Goal: Task Accomplishment & Management: Manage account settings

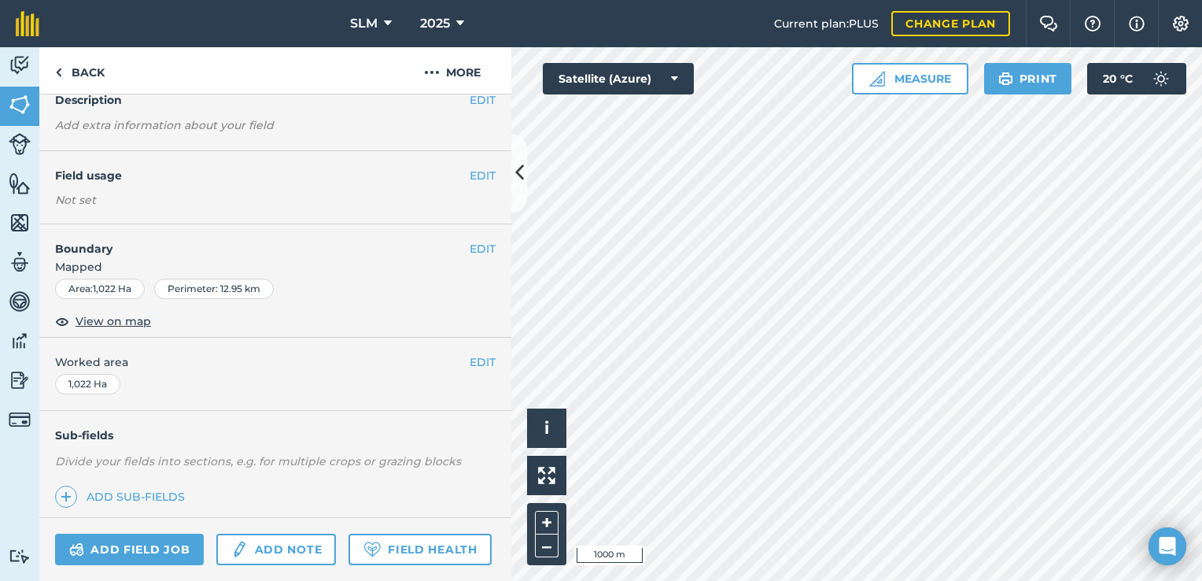
scroll to position [218, 0]
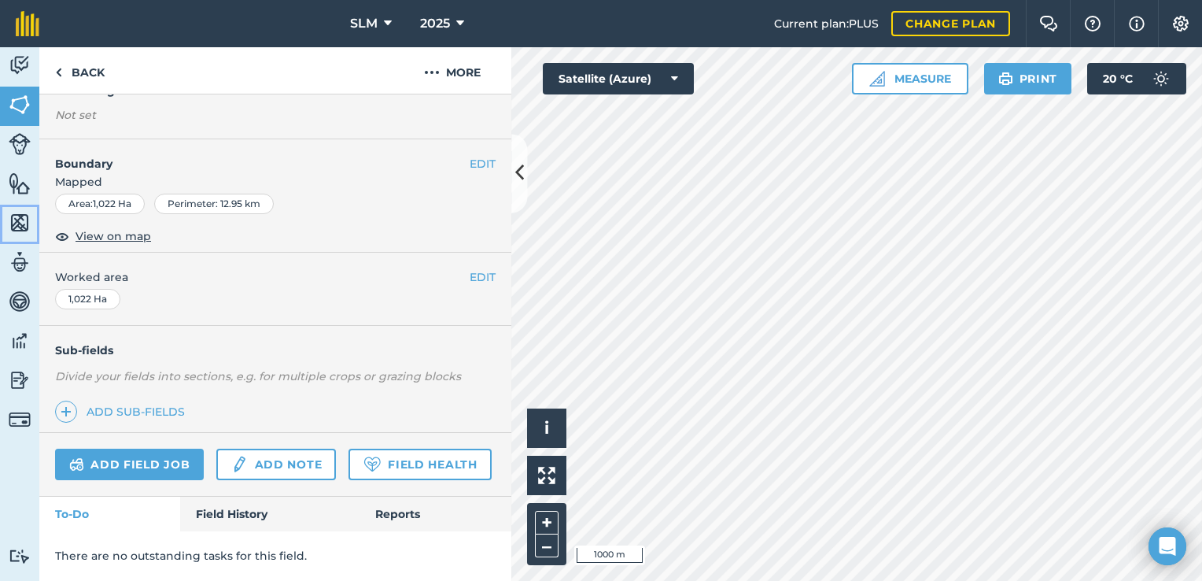
click at [24, 230] on img at bounding box center [20, 223] width 22 height 24
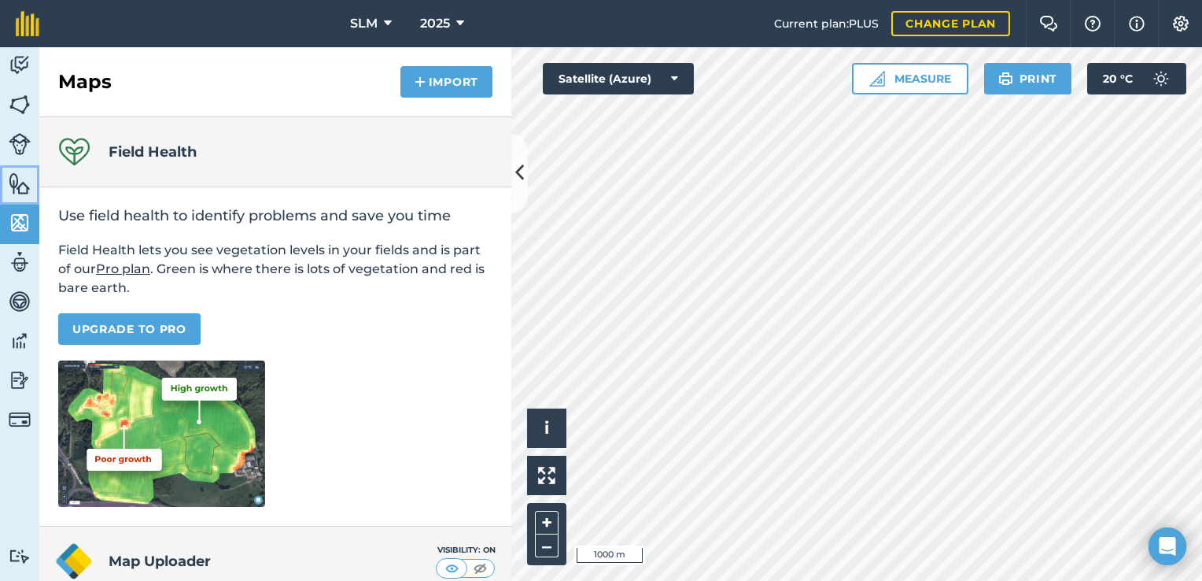
click at [17, 185] on img at bounding box center [20, 184] width 22 height 24
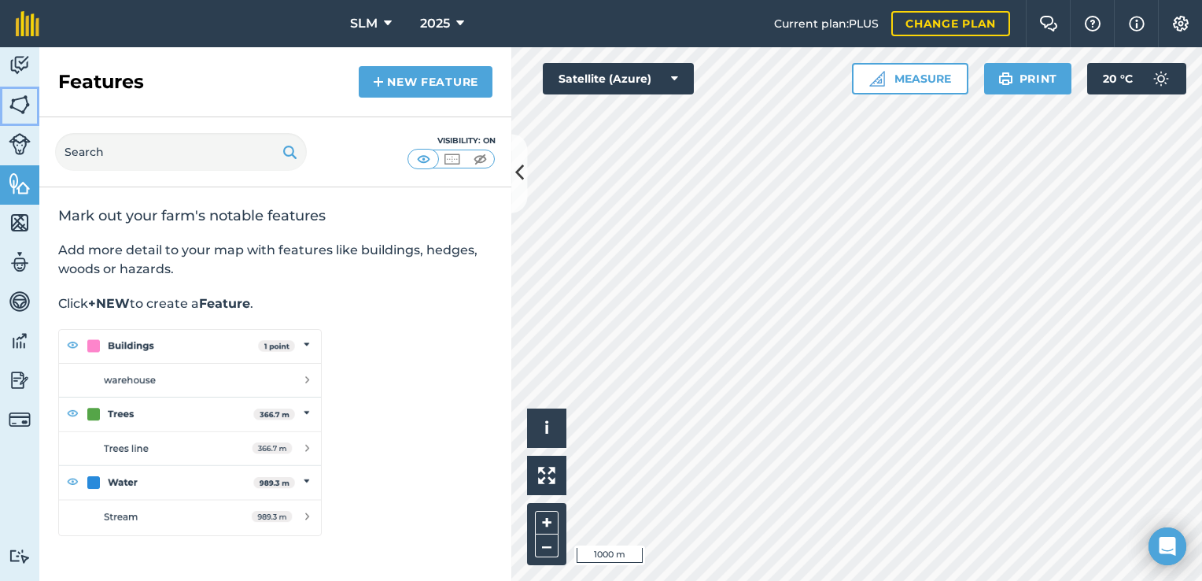
click at [25, 103] on img at bounding box center [20, 105] width 22 height 24
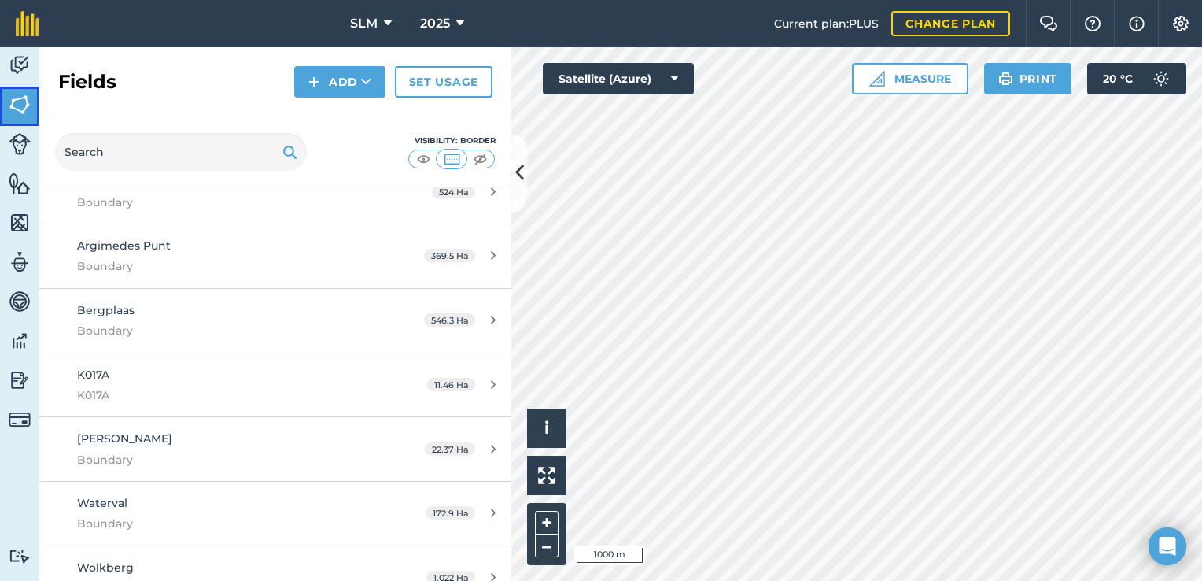
scroll to position [157, 0]
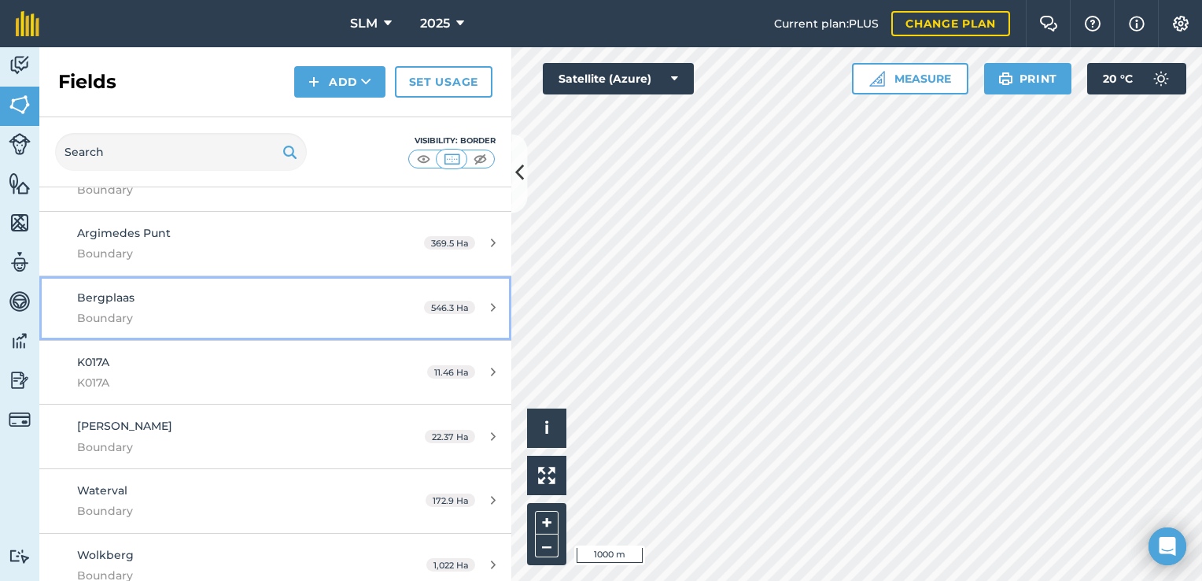
click at [491, 310] on icon at bounding box center [493, 307] width 5 height 12
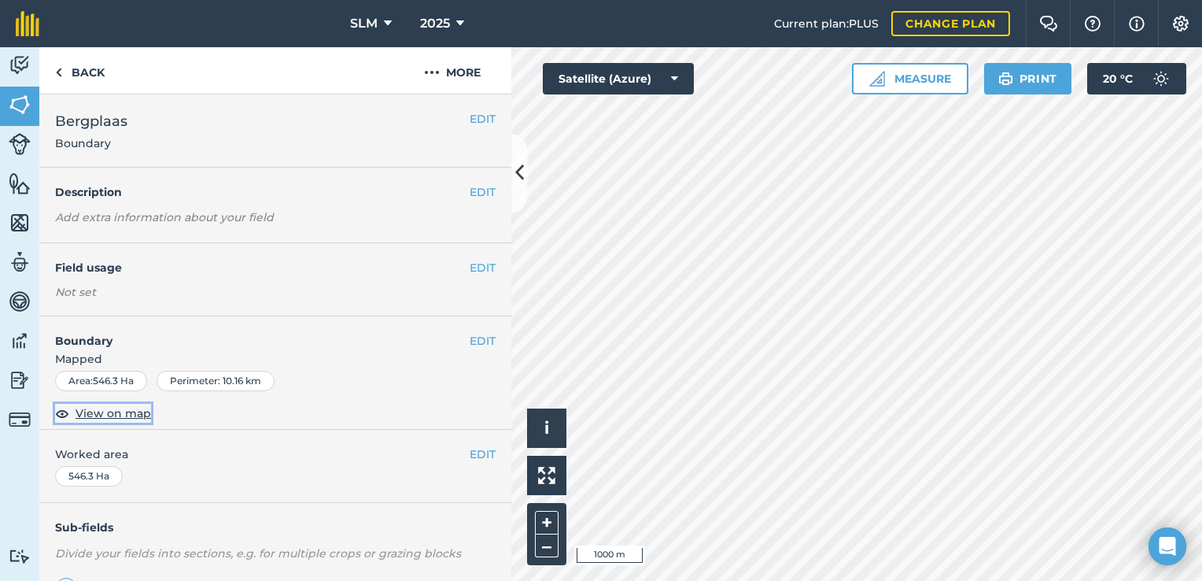
click at [62, 414] on img at bounding box center [62, 413] width 14 height 19
click at [61, 414] on img at bounding box center [62, 413] width 14 height 19
click at [20, 184] on img at bounding box center [20, 184] width 22 height 24
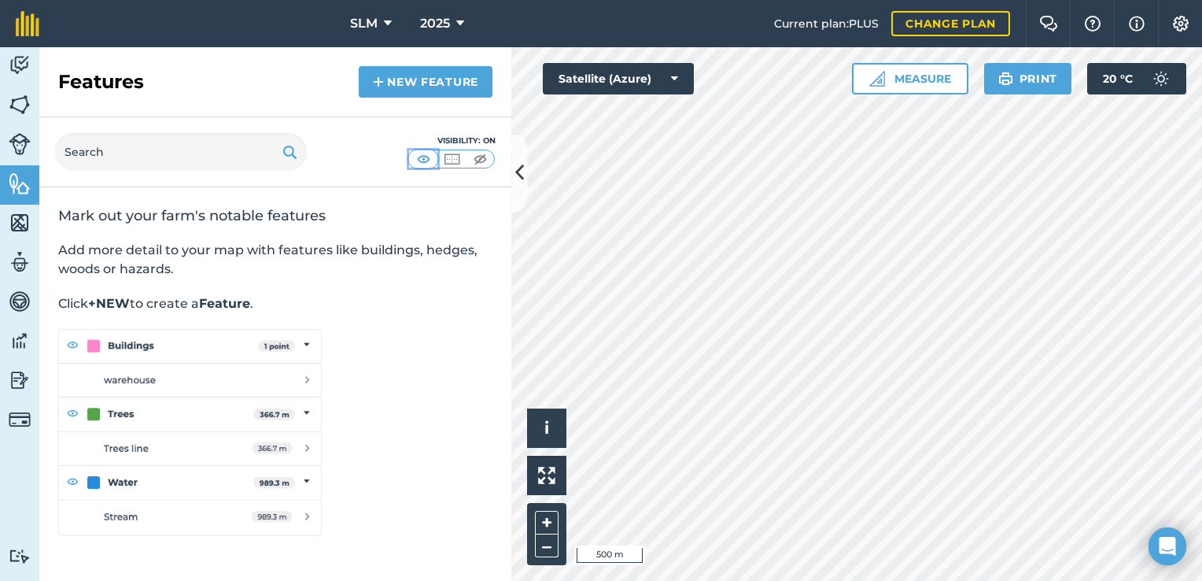
click at [422, 162] on img at bounding box center [424, 159] width 20 height 16
click at [465, 183] on div "Visibility: On" at bounding box center [275, 152] width 472 height 70
click at [16, 110] on img at bounding box center [20, 105] width 22 height 24
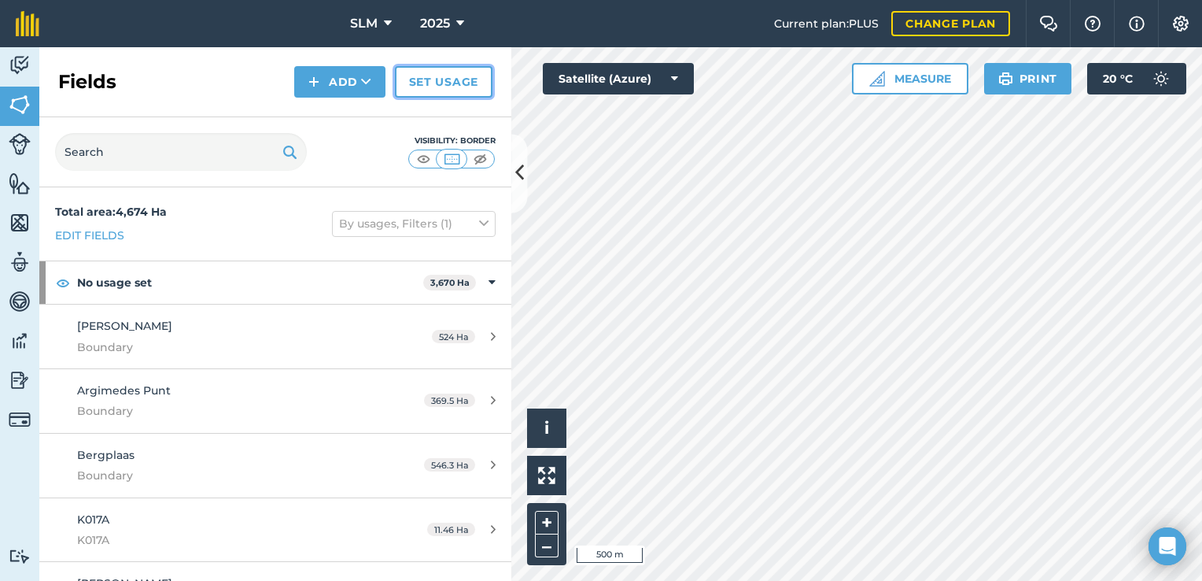
click at [434, 92] on link "Set usage" at bounding box center [444, 81] width 98 height 31
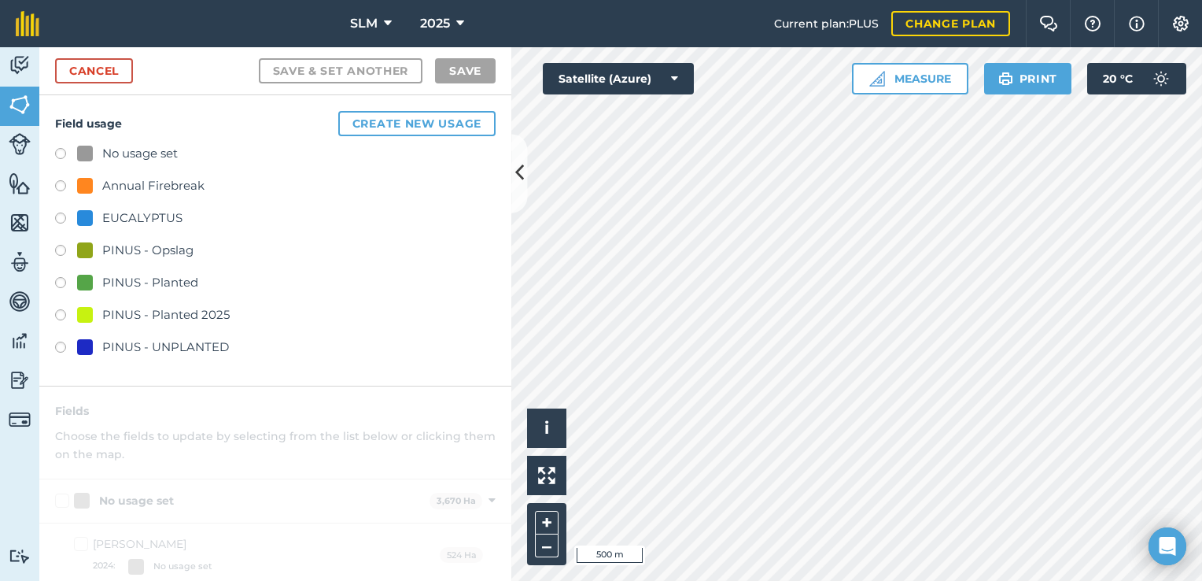
click at [61, 153] on label at bounding box center [66, 156] width 22 height 16
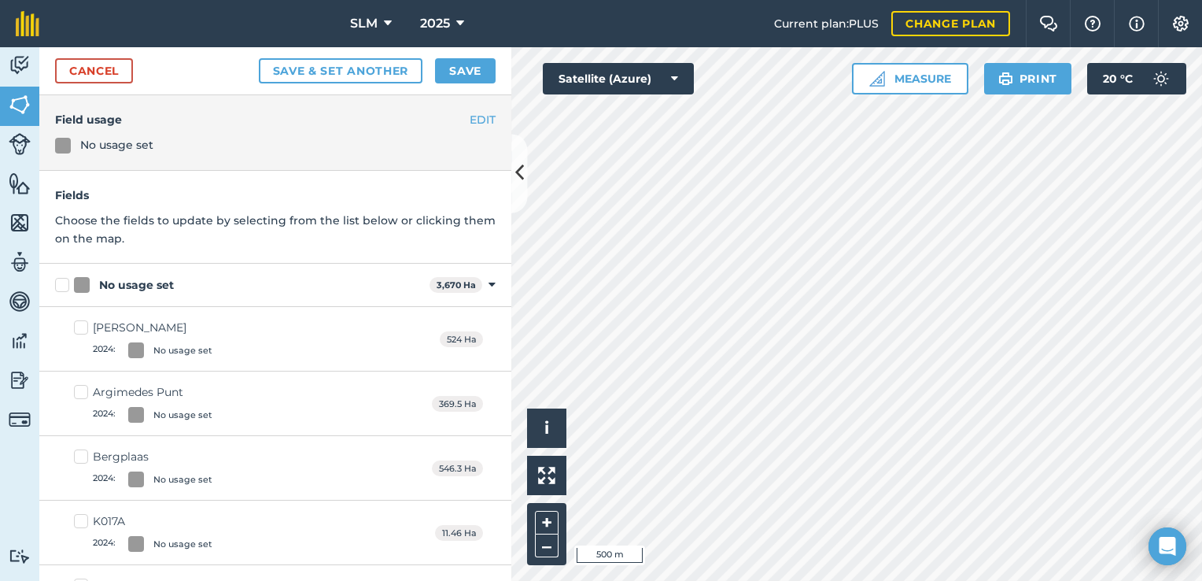
click at [66, 143] on div at bounding box center [63, 146] width 16 height 16
click at [77, 281] on div at bounding box center [82, 285] width 16 height 16
click at [65, 281] on input "No usage set" at bounding box center [60, 282] width 10 height 10
checkbox input "true"
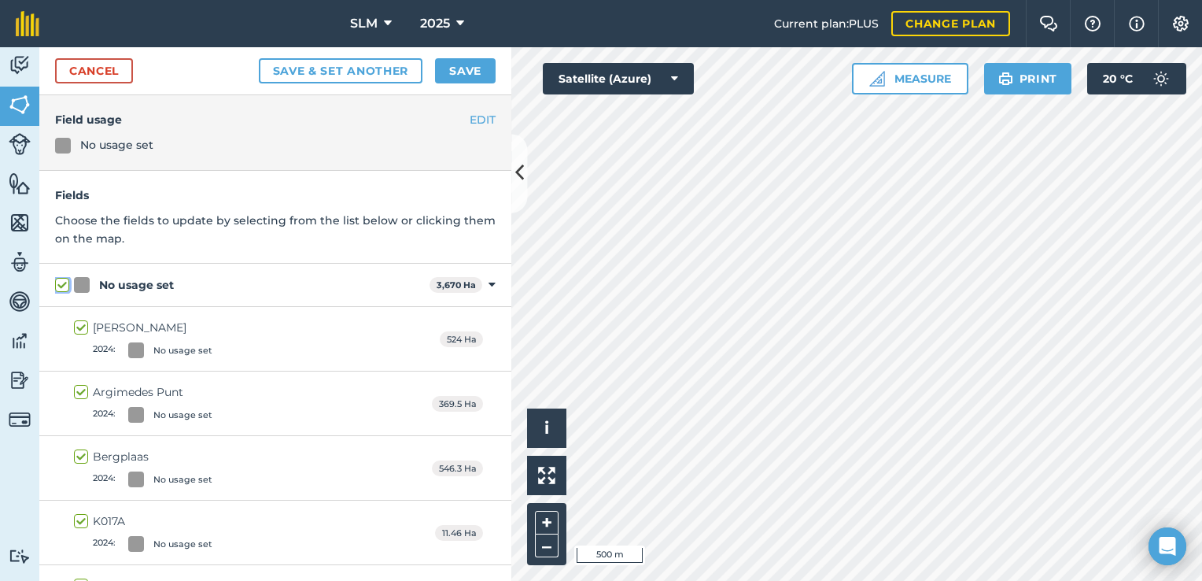
checkbox input "true"
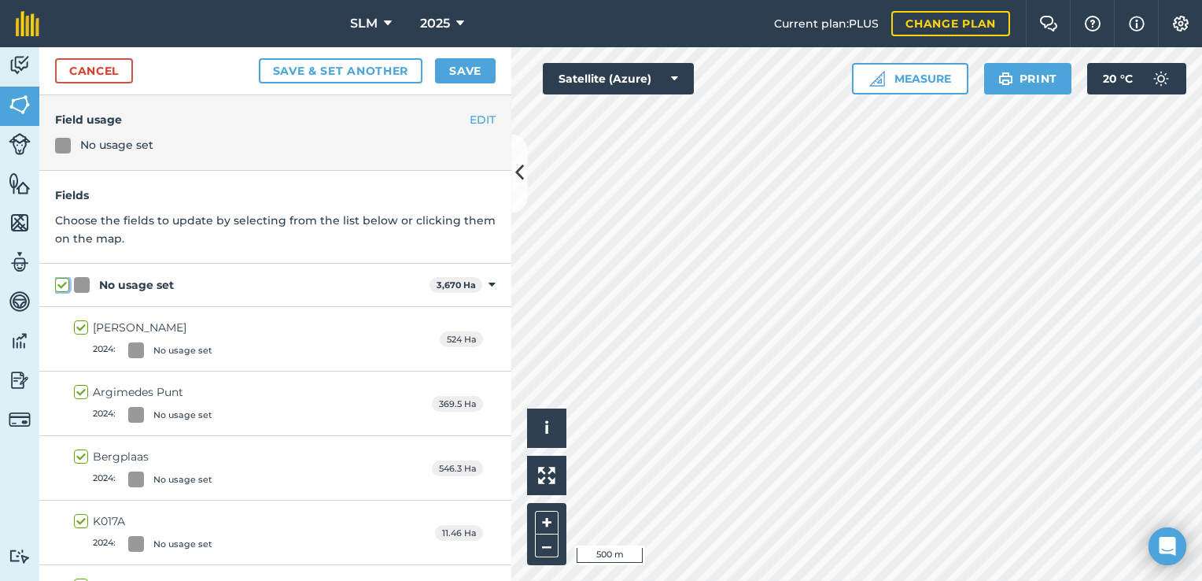
checkbox input "true"
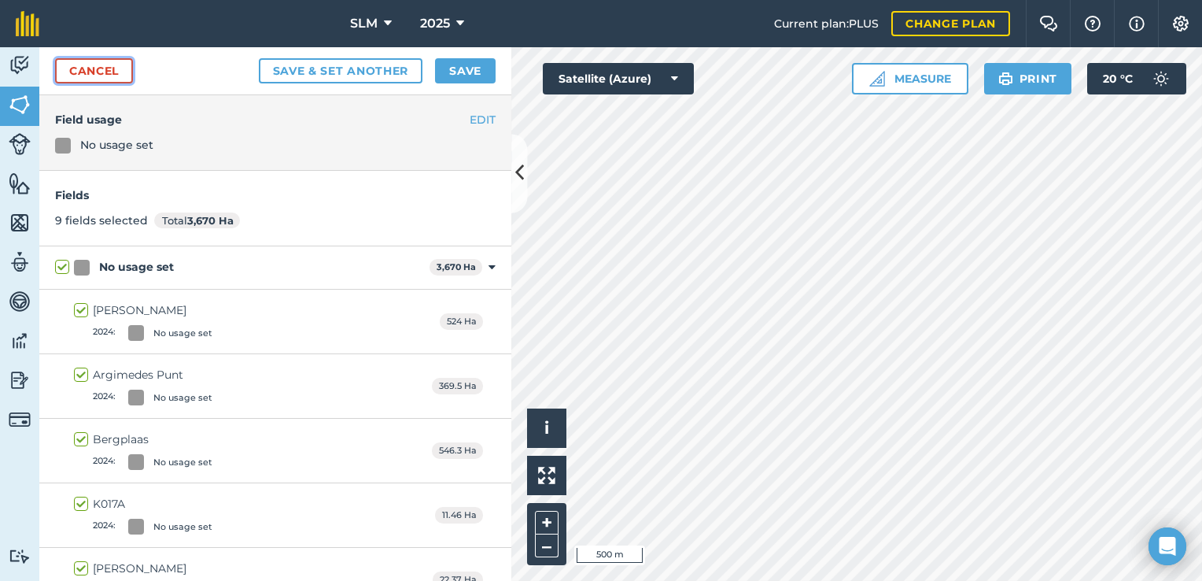
click at [87, 80] on link "Cancel" at bounding box center [94, 70] width 78 height 25
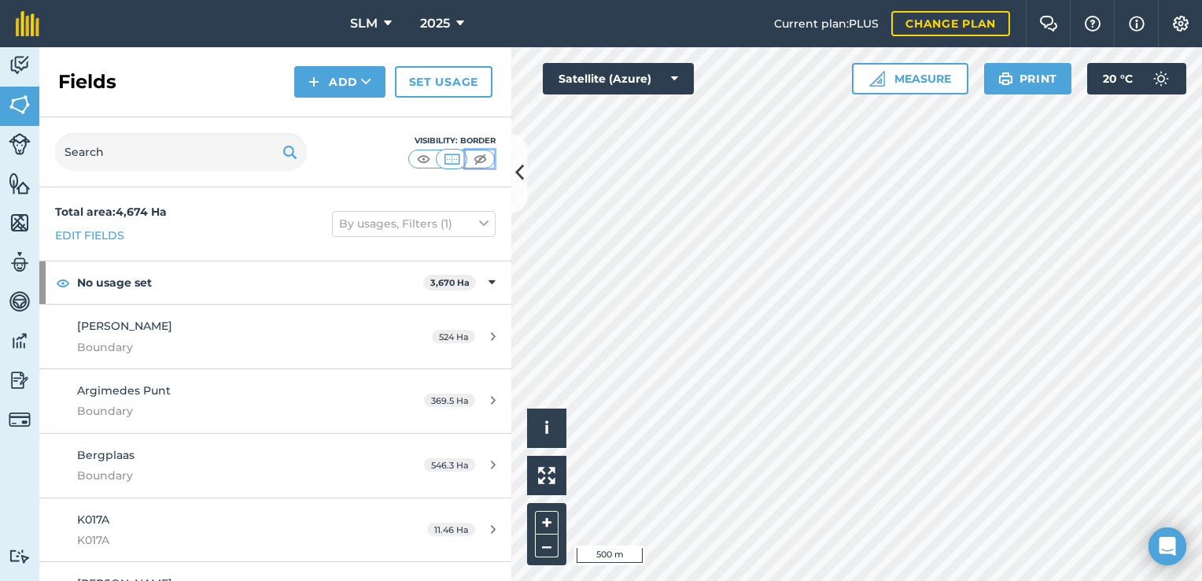
click at [481, 155] on img at bounding box center [480, 159] width 20 height 16
click at [451, 157] on img at bounding box center [452, 159] width 20 height 16
click at [424, 160] on img at bounding box center [424, 159] width 20 height 16
click at [447, 161] on img at bounding box center [452, 159] width 20 height 16
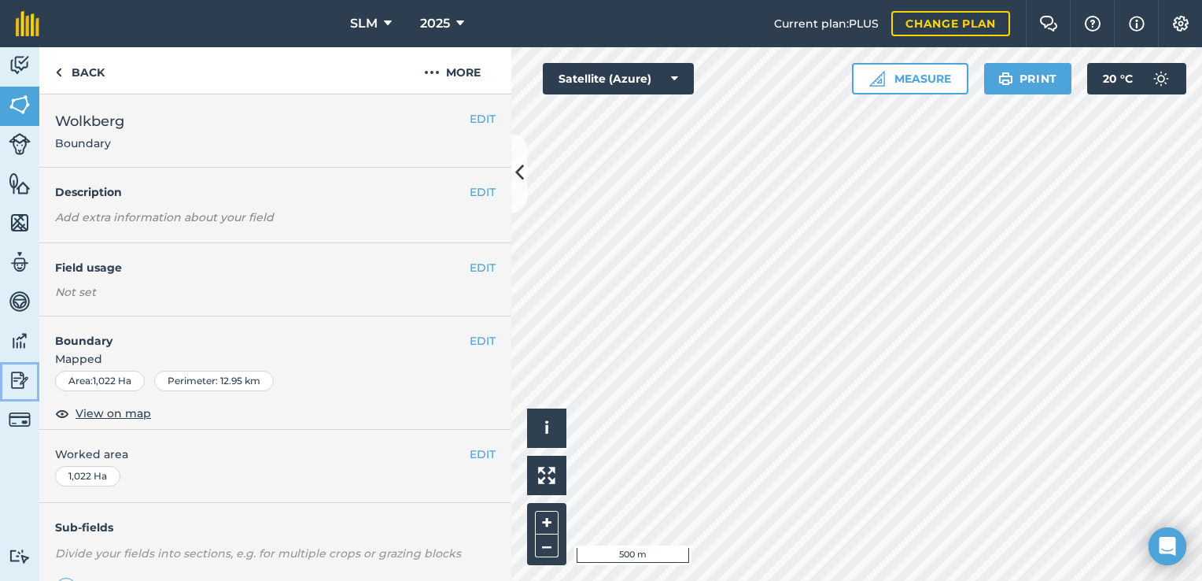
click at [20, 382] on img at bounding box center [20, 380] width 22 height 24
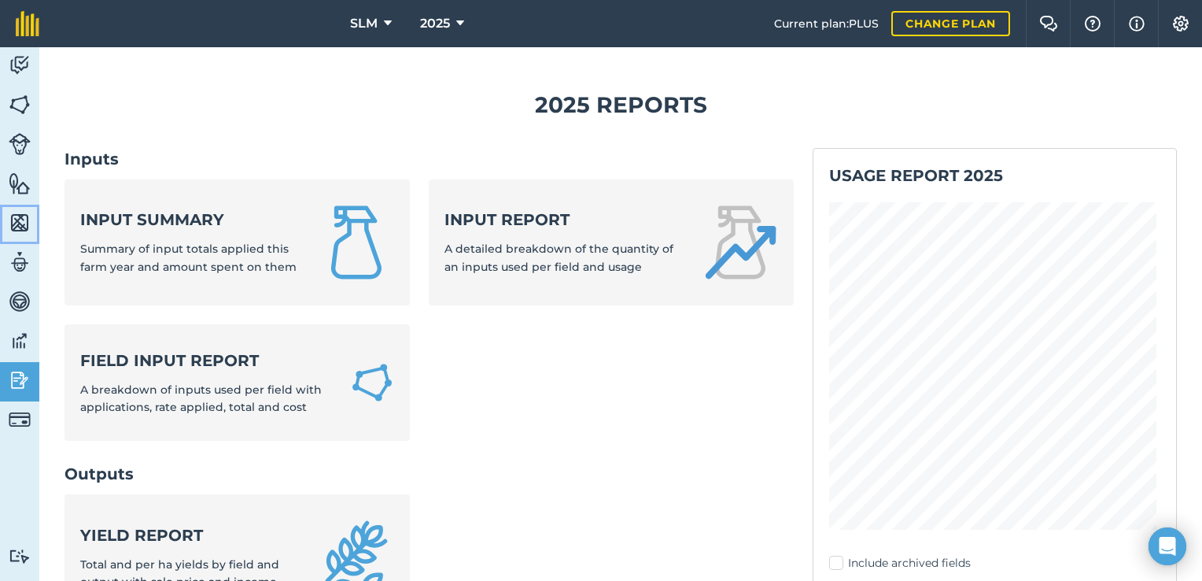
click at [25, 228] on img at bounding box center [20, 223] width 22 height 24
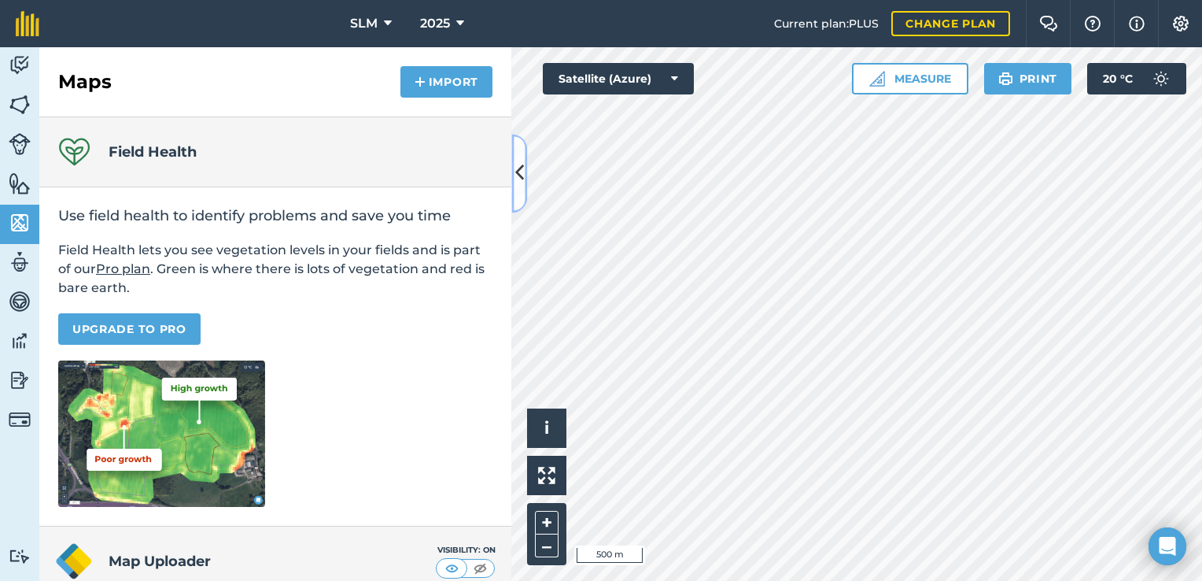
click at [522, 175] on icon at bounding box center [519, 174] width 9 height 28
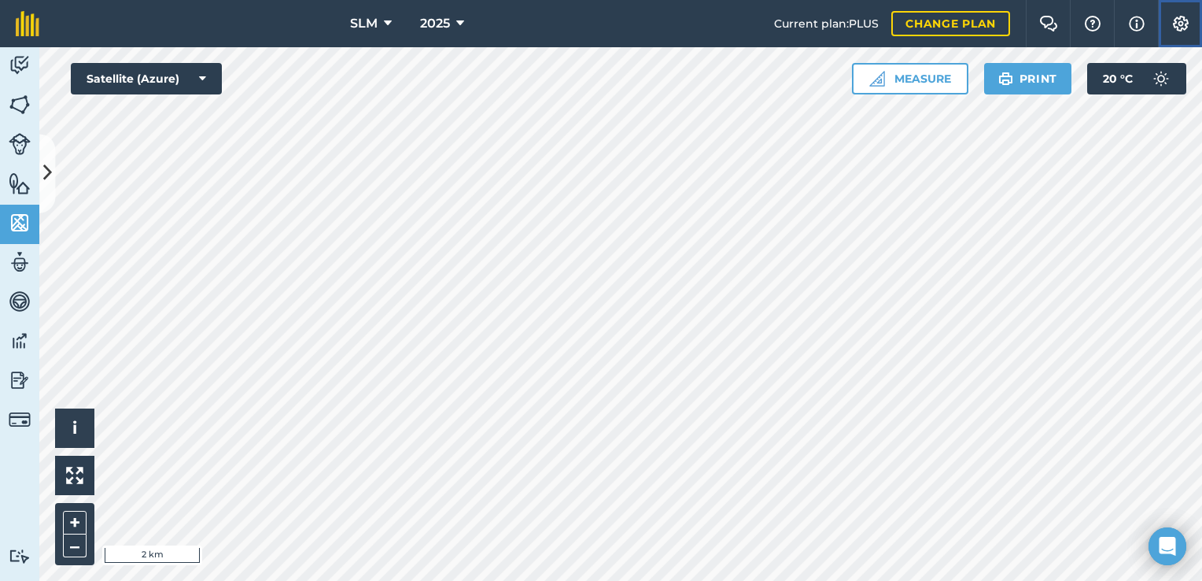
click at [1182, 27] on img at bounding box center [1180, 24] width 19 height 16
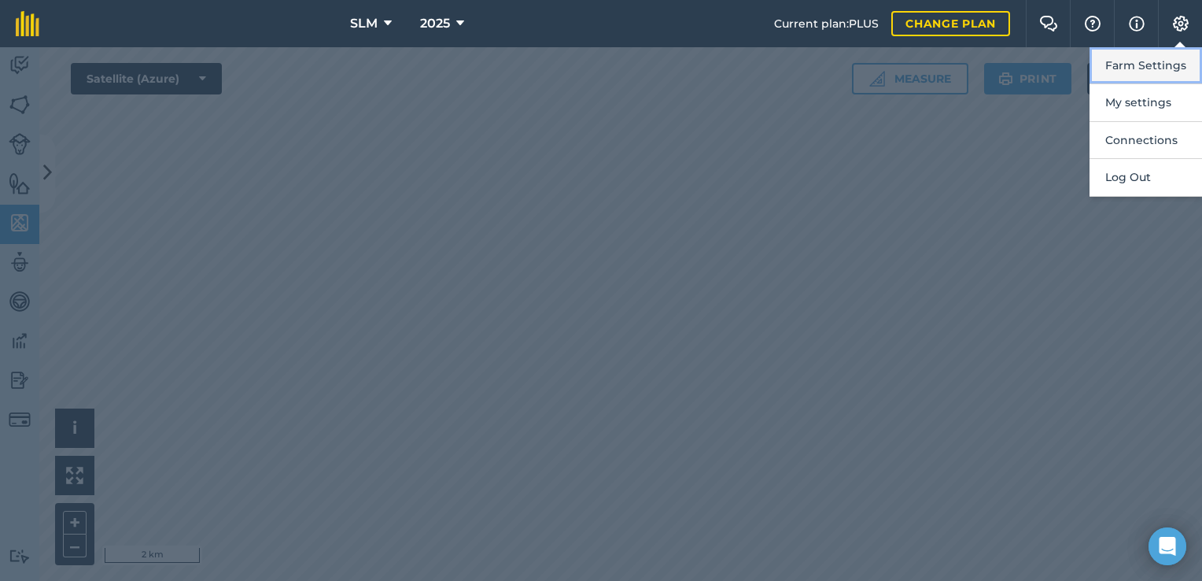
click at [1139, 72] on button "Farm Settings" at bounding box center [1146, 65] width 113 height 37
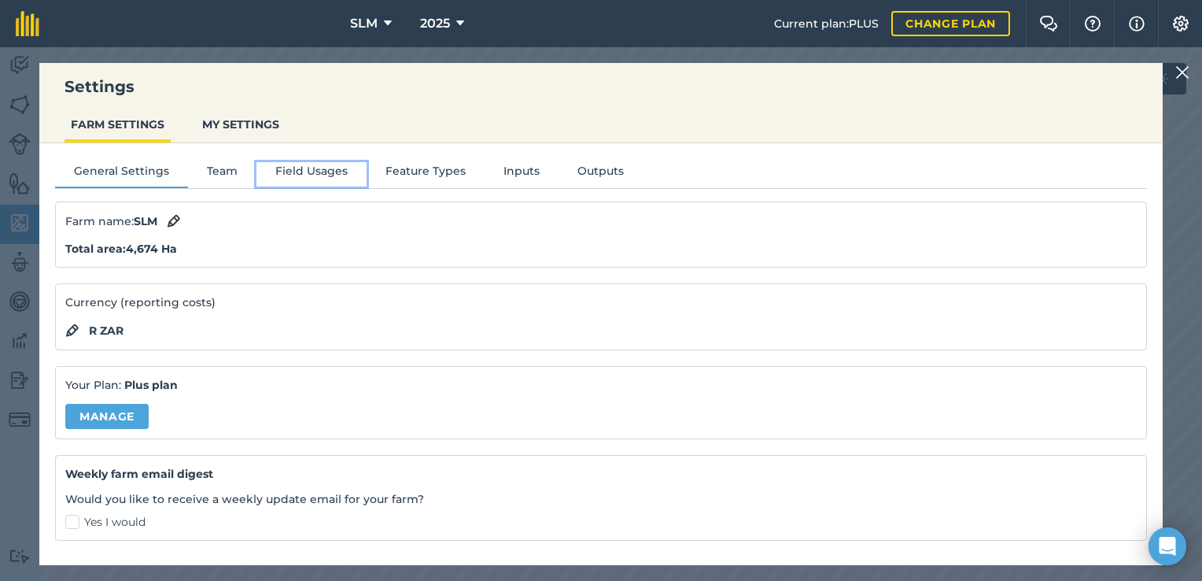
click at [293, 167] on button "Field Usages" at bounding box center [311, 174] width 110 height 24
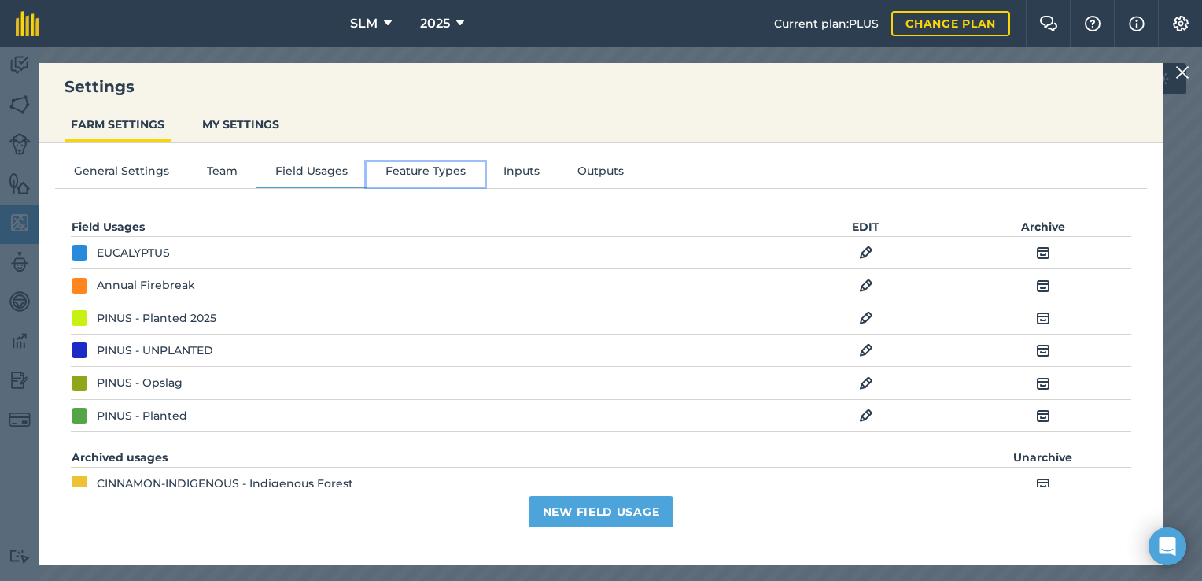
click at [411, 173] on button "Feature Types" at bounding box center [426, 174] width 118 height 24
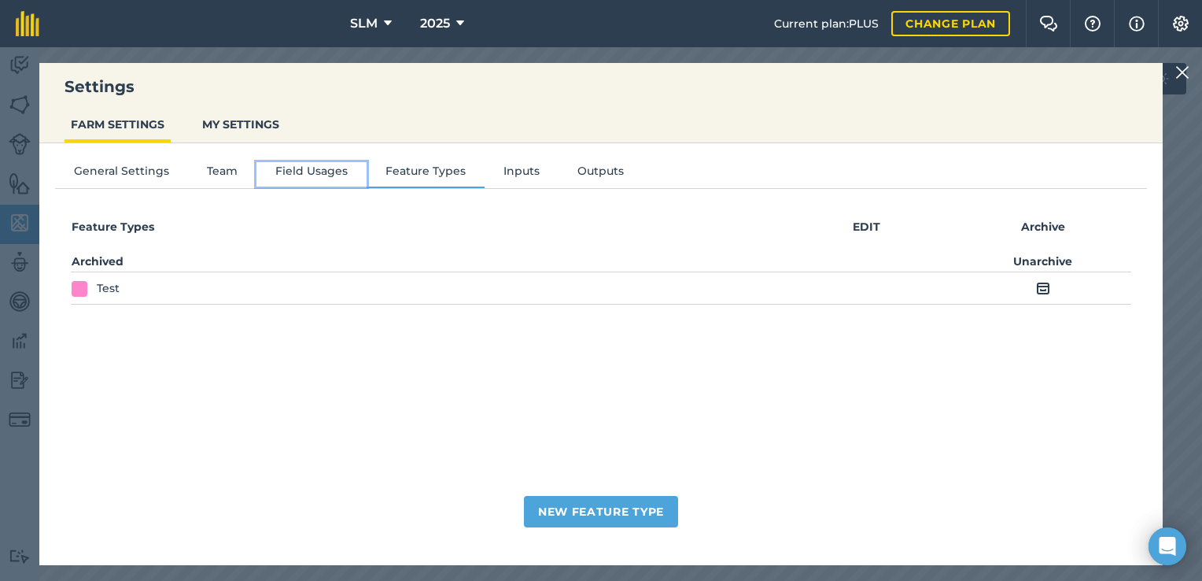
click at [312, 175] on button "Field Usages" at bounding box center [311, 174] width 110 height 24
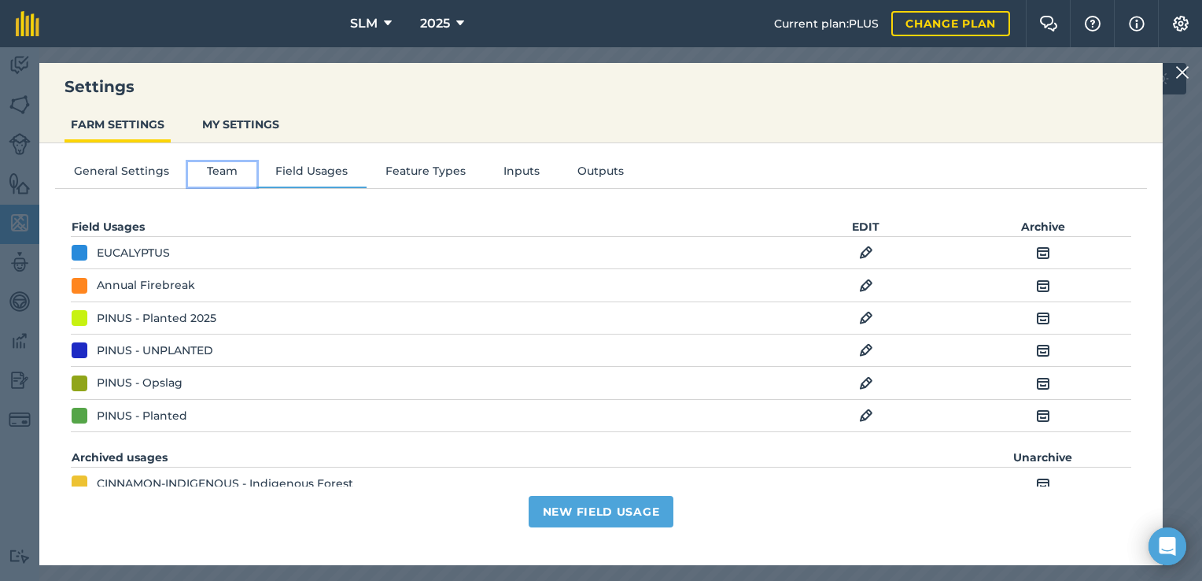
click at [232, 172] on button "Team" at bounding box center [222, 174] width 68 height 24
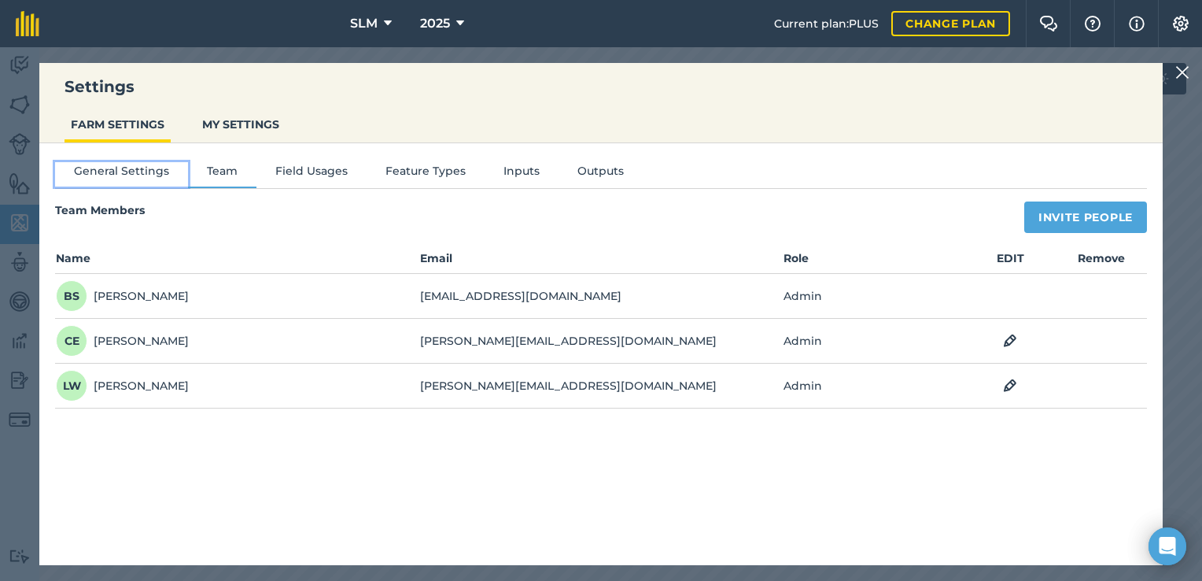
click at [146, 181] on button "General Settings" at bounding box center [121, 174] width 133 height 24
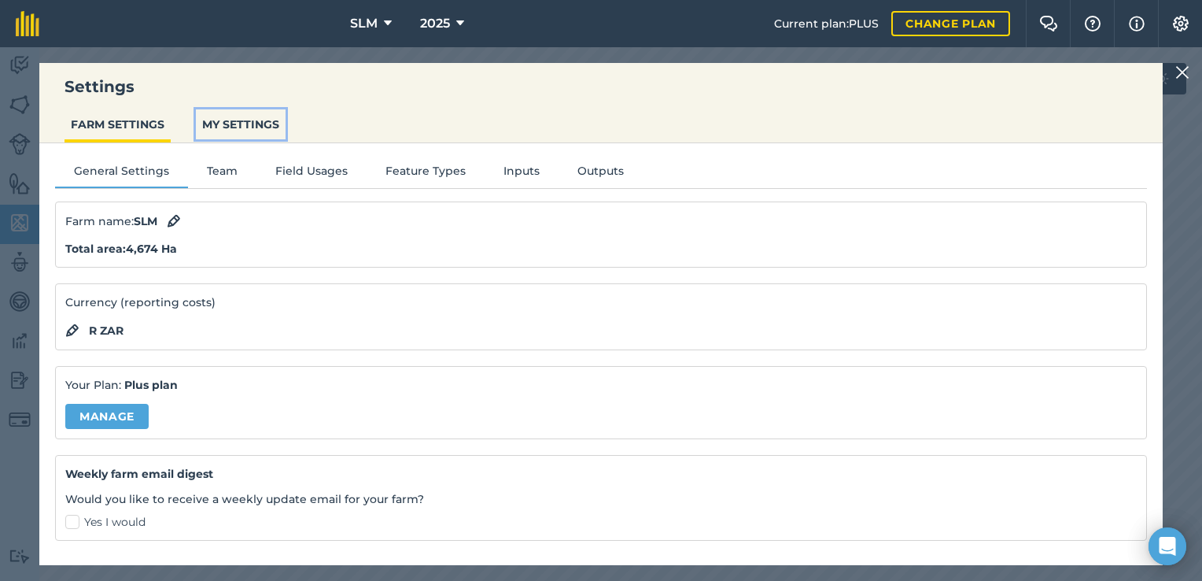
click at [226, 123] on button "MY SETTINGS" at bounding box center [241, 124] width 90 height 30
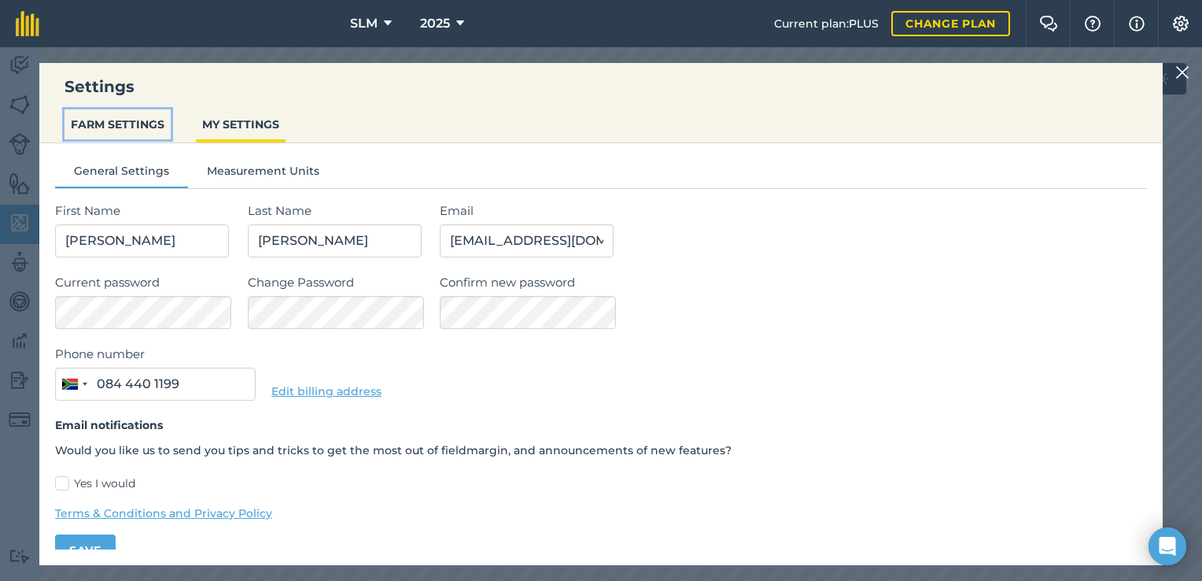
click at [103, 127] on button "FARM SETTINGS" at bounding box center [118, 124] width 106 height 30
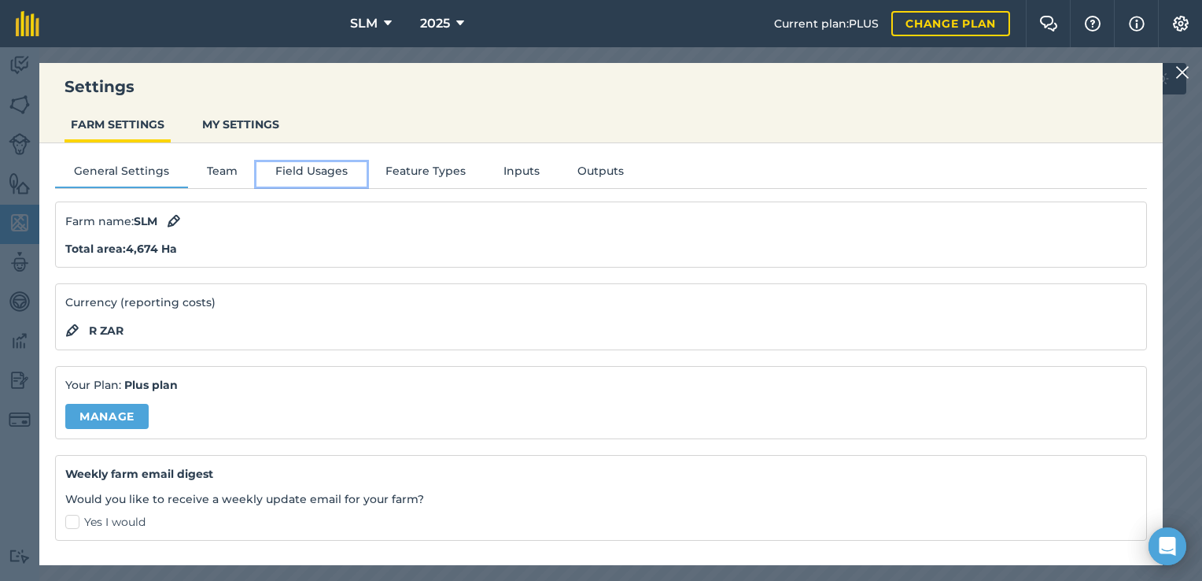
click at [315, 167] on button "Field Usages" at bounding box center [311, 174] width 110 height 24
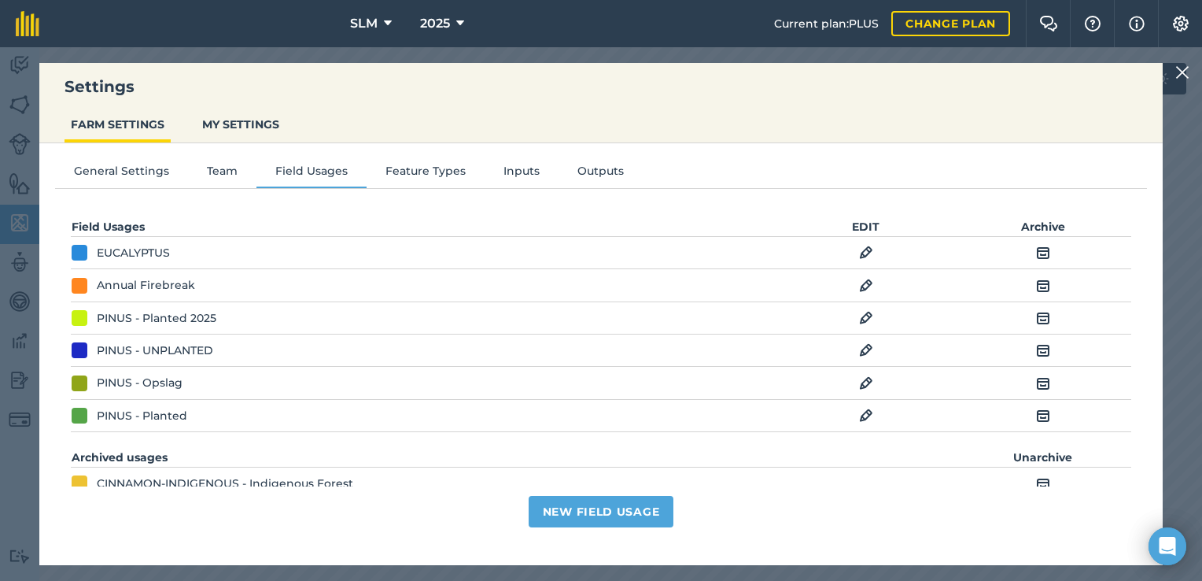
click at [20, 219] on div "Settings FARM SETTINGS MY SETTINGS General Settings Team Field Usages Feature T…" at bounding box center [601, 313] width 1202 height 533
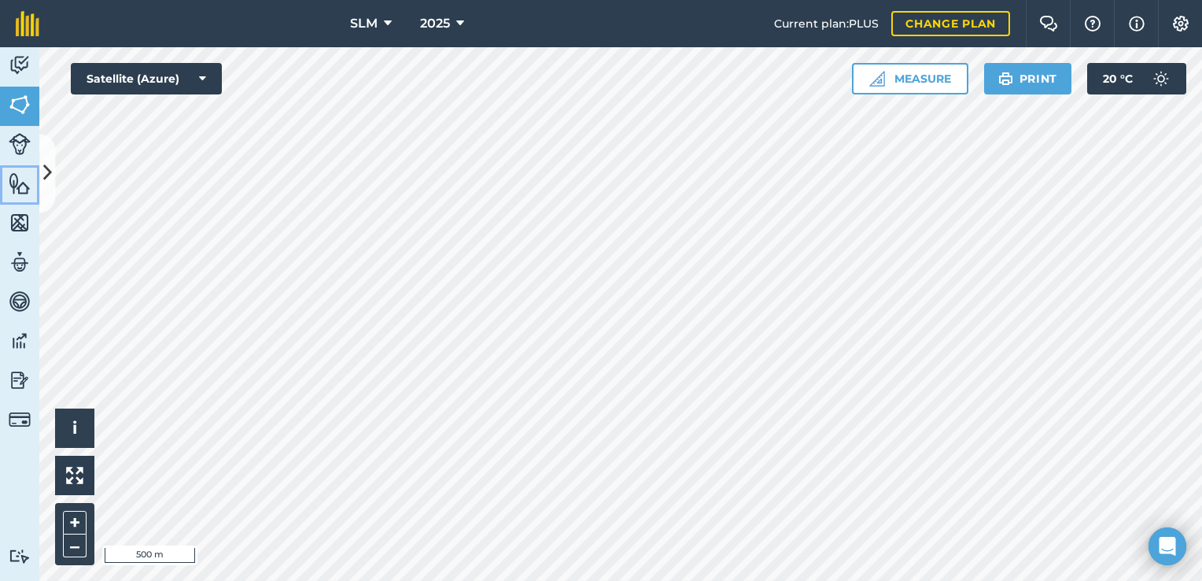
click at [20, 187] on img at bounding box center [20, 184] width 22 height 24
click at [44, 184] on icon at bounding box center [47, 174] width 9 height 28
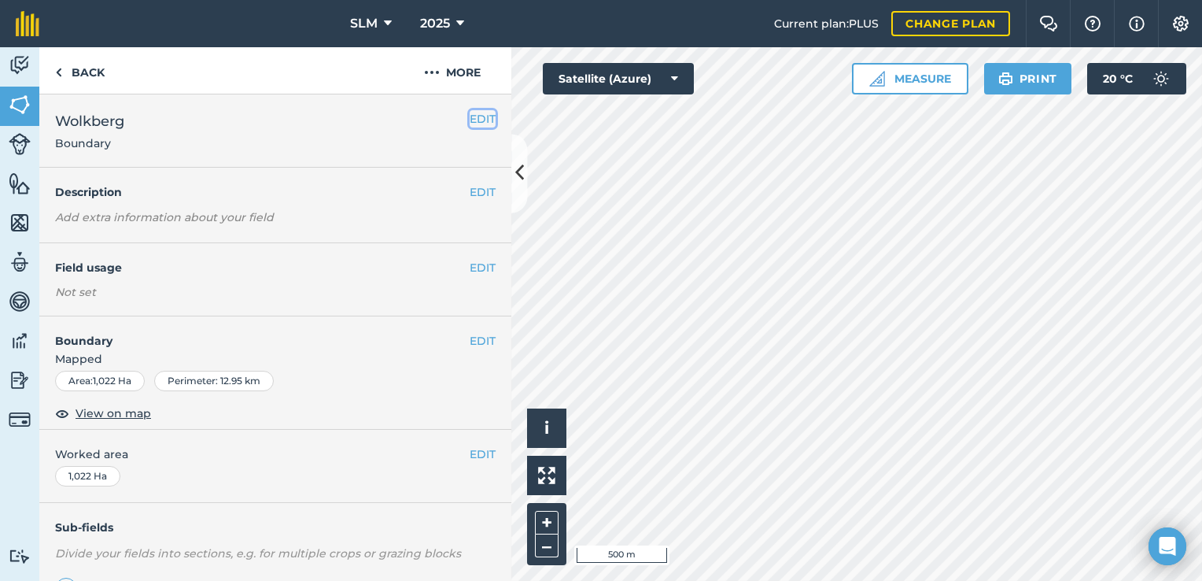
click at [470, 120] on button "EDIT" at bounding box center [483, 118] width 26 height 17
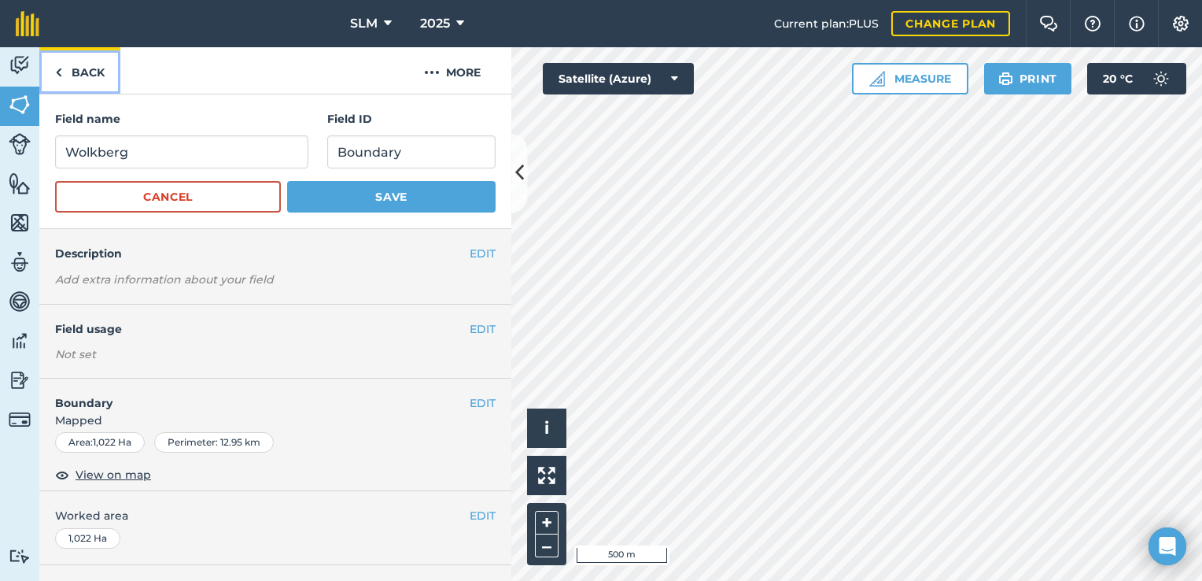
click at [90, 67] on link "Back" at bounding box center [79, 70] width 81 height 46
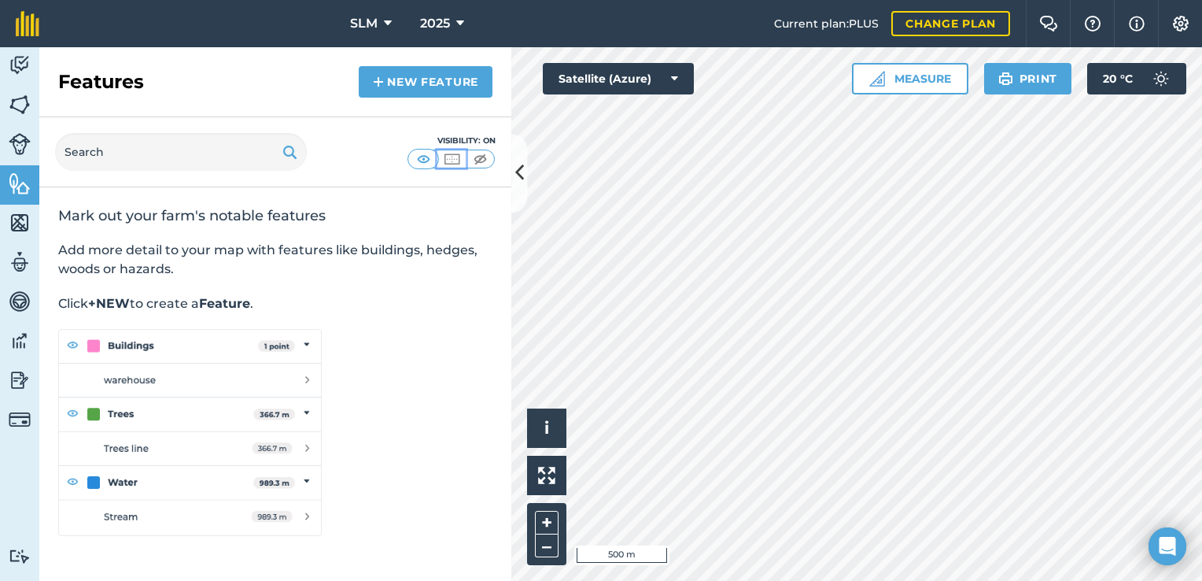
click at [455, 162] on img at bounding box center [452, 159] width 20 height 16
click at [482, 162] on img at bounding box center [480, 159] width 20 height 16
click at [431, 161] on img at bounding box center [424, 159] width 20 height 16
click at [471, 159] on img at bounding box center [480, 159] width 20 height 16
click at [522, 174] on icon at bounding box center [519, 174] width 9 height 28
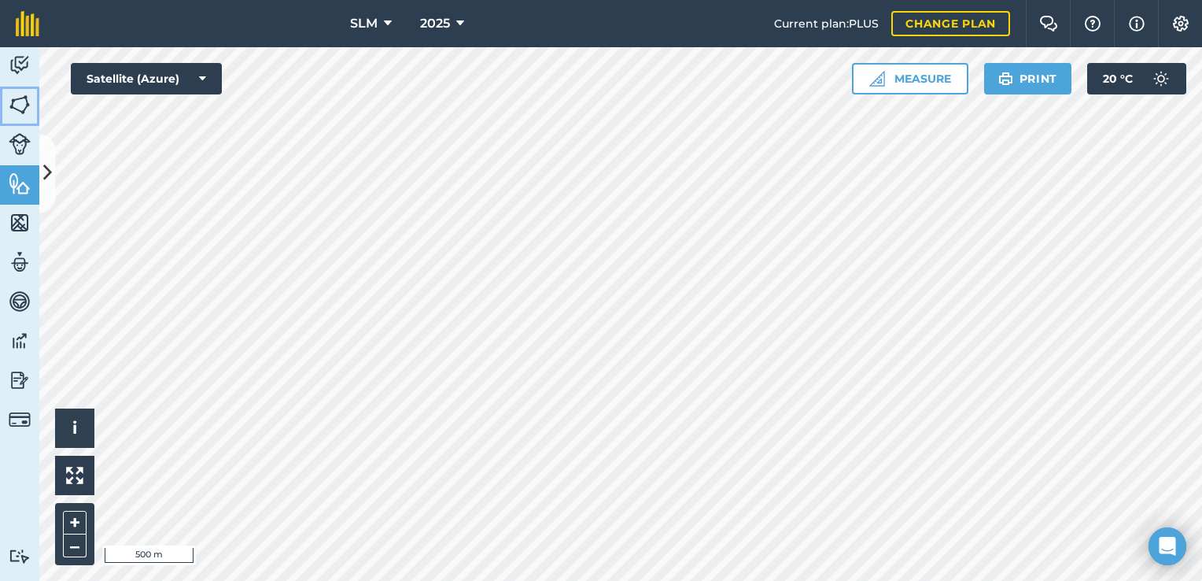
click at [9, 96] on img at bounding box center [20, 105] width 22 height 24
click at [43, 161] on icon at bounding box center [47, 174] width 9 height 28
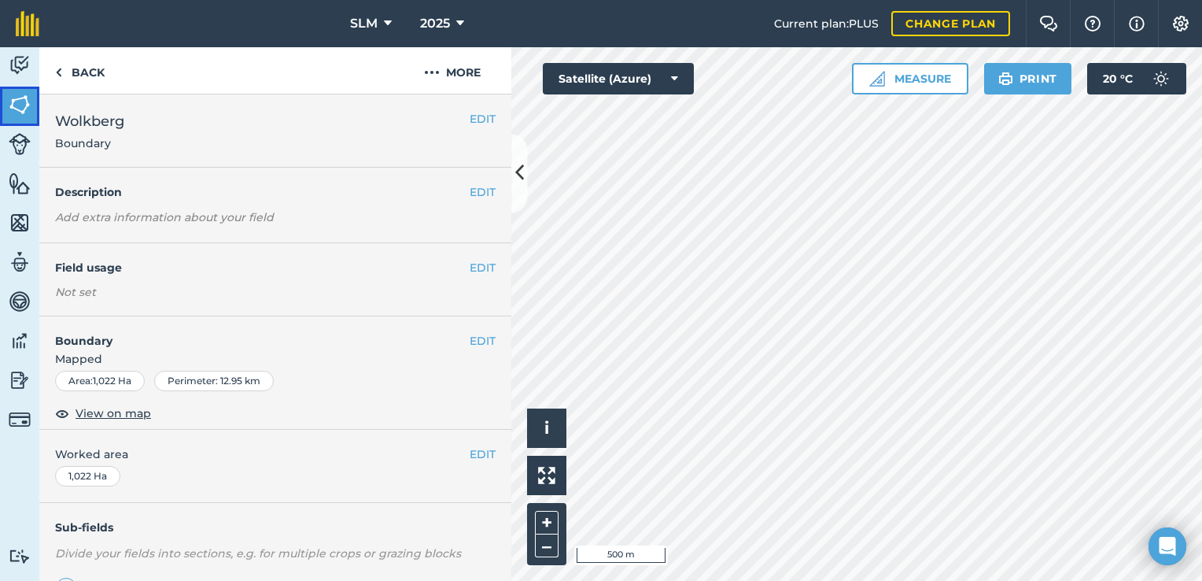
click at [28, 110] on img at bounding box center [20, 105] width 22 height 24
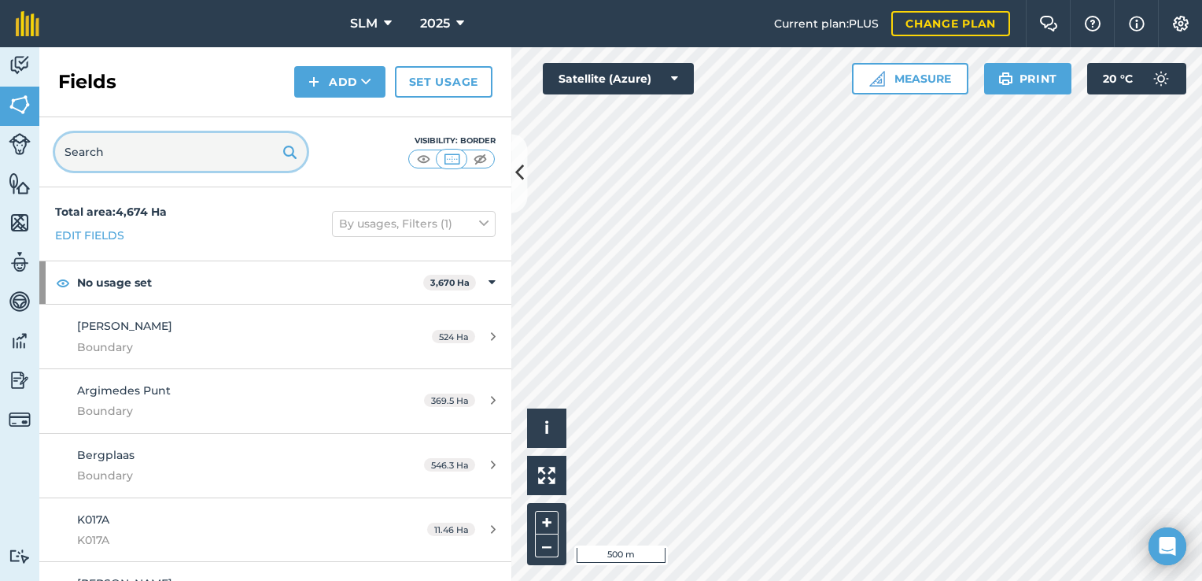
click at [177, 152] on input "text" at bounding box center [181, 152] width 252 height 38
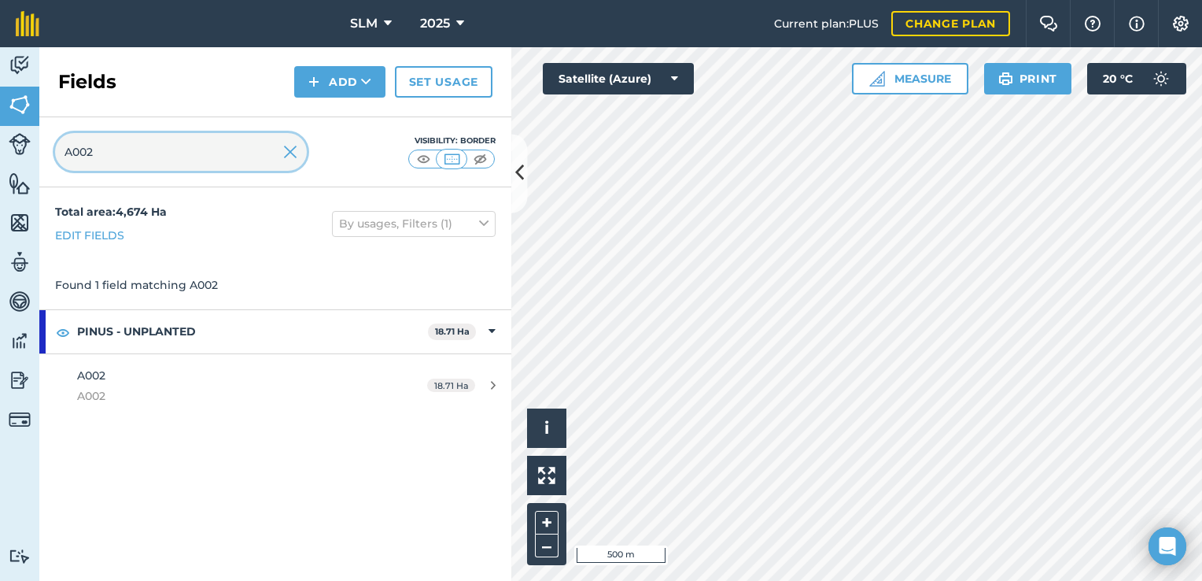
type input "A002"
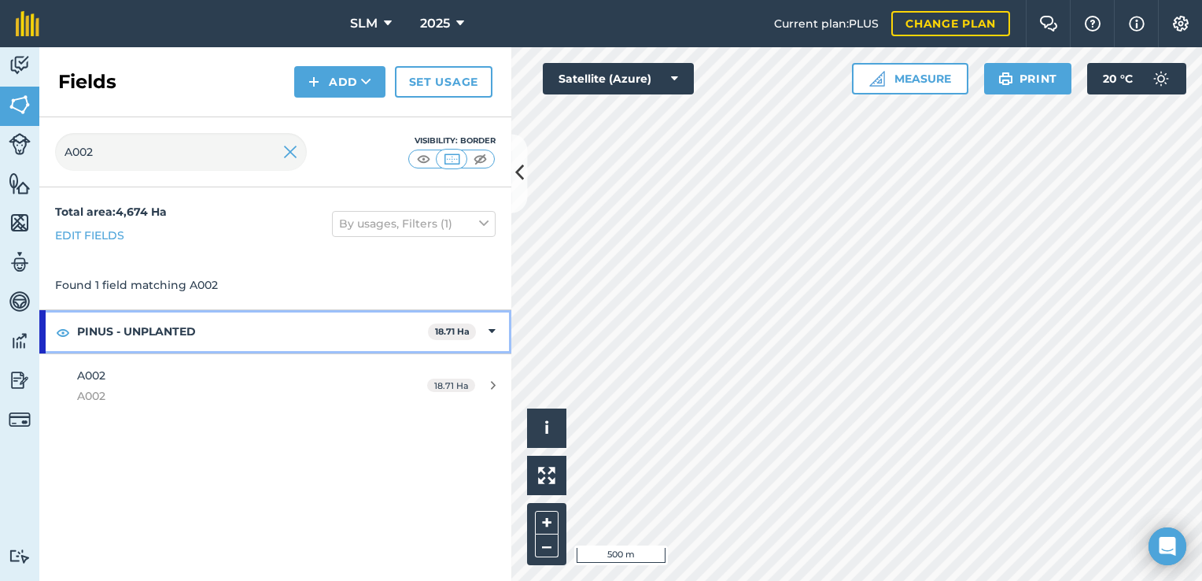
click at [181, 334] on strong "PINUS - UNPLANTED" at bounding box center [252, 331] width 351 height 42
click at [493, 332] on icon at bounding box center [494, 331] width 4 height 17
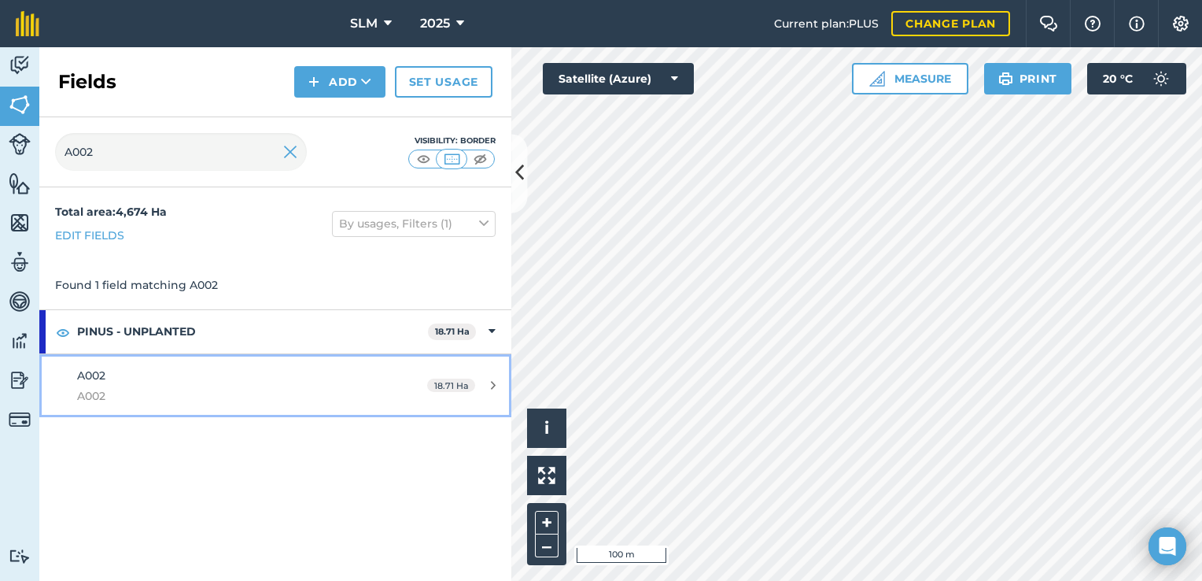
click at [496, 388] on div "18.71 Ha" at bounding box center [461, 385] width 100 height 13
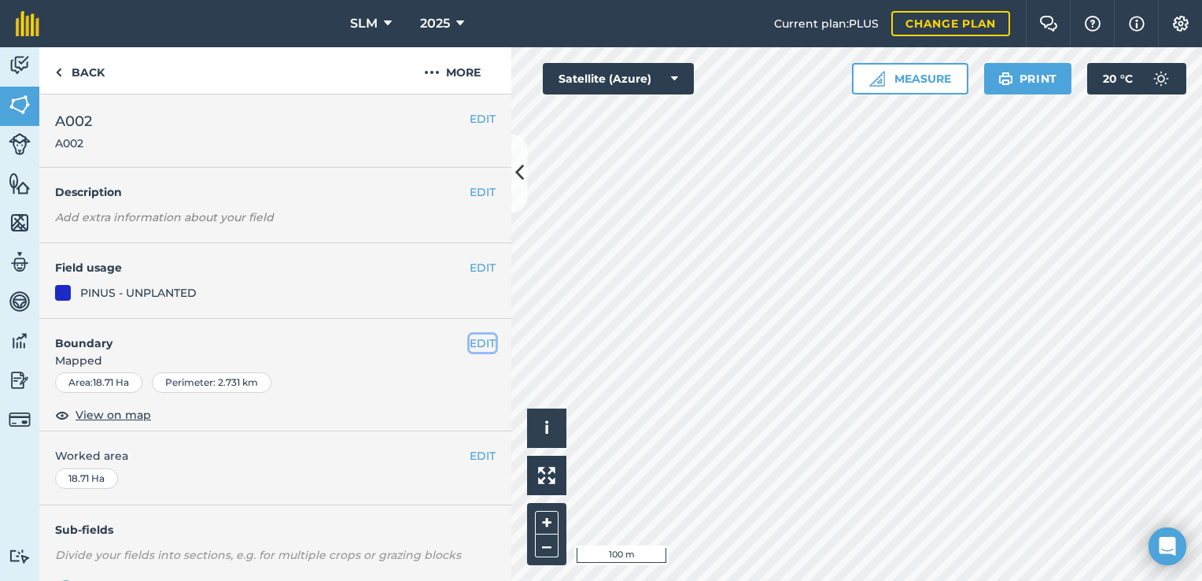
click at [470, 345] on button "EDIT" at bounding box center [483, 342] width 26 height 17
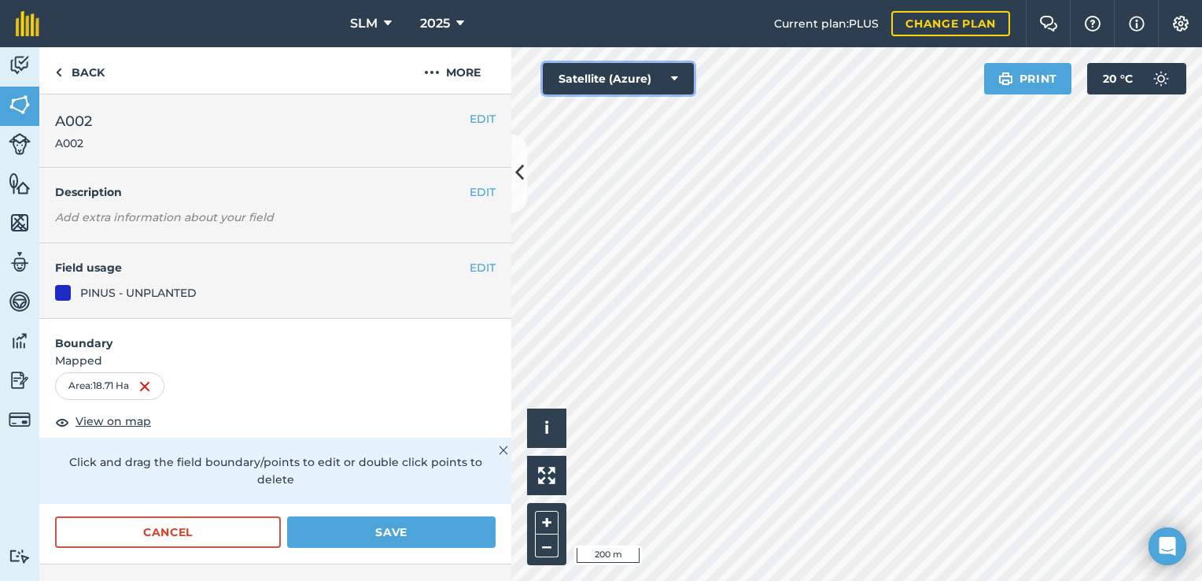
click at [671, 74] on icon at bounding box center [674, 79] width 7 height 16
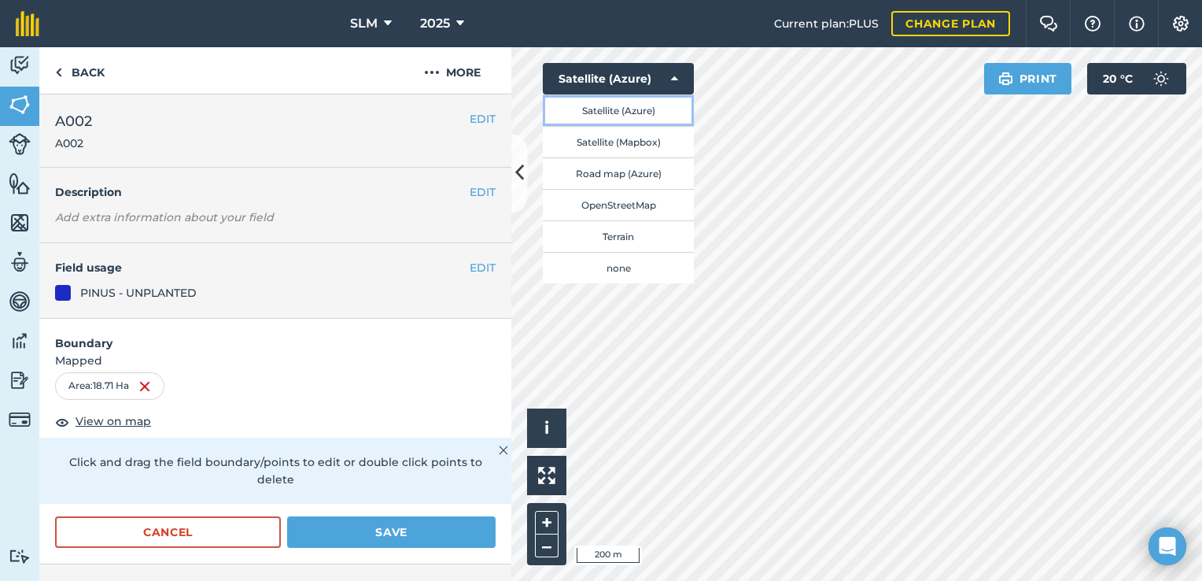
click at [640, 109] on button "Satellite (Azure)" at bounding box center [618, 109] width 151 height 31
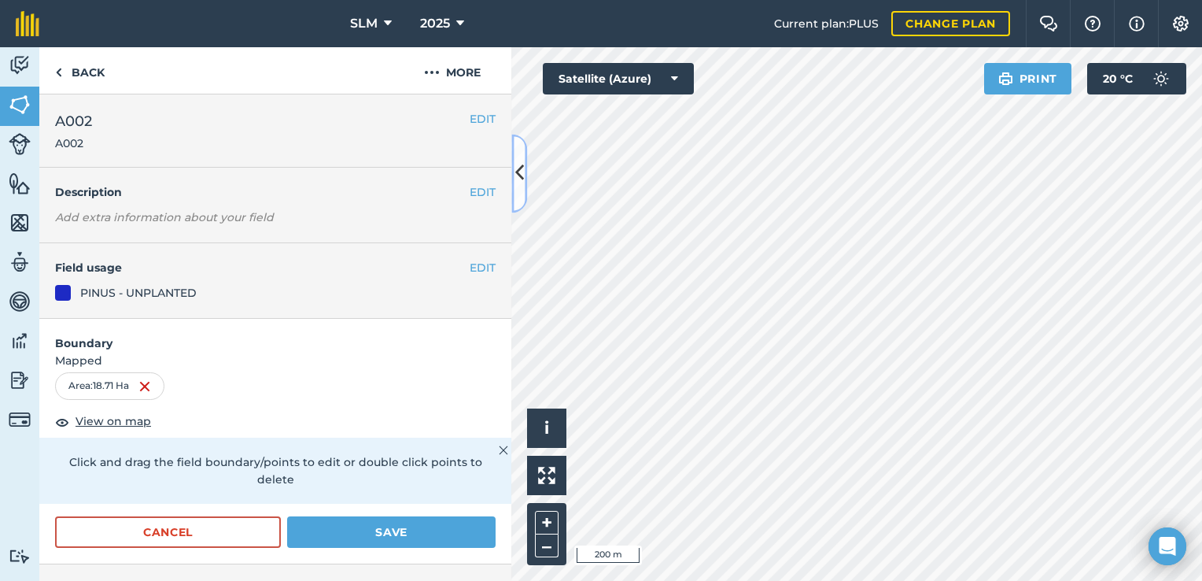
click at [525, 183] on button at bounding box center [519, 173] width 16 height 79
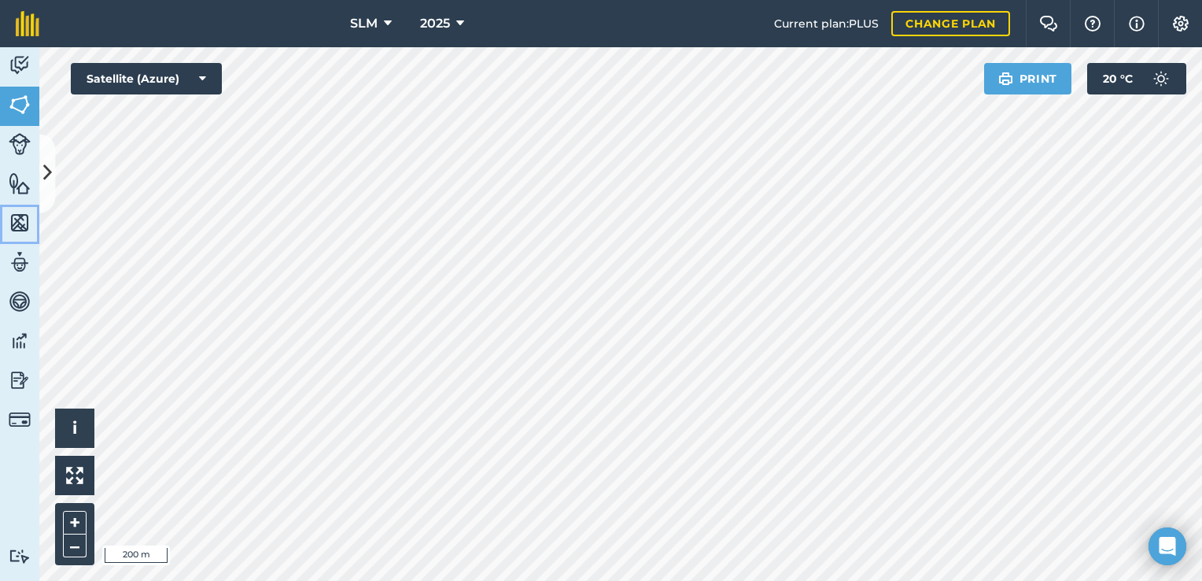
click at [14, 223] on img at bounding box center [20, 223] width 22 height 24
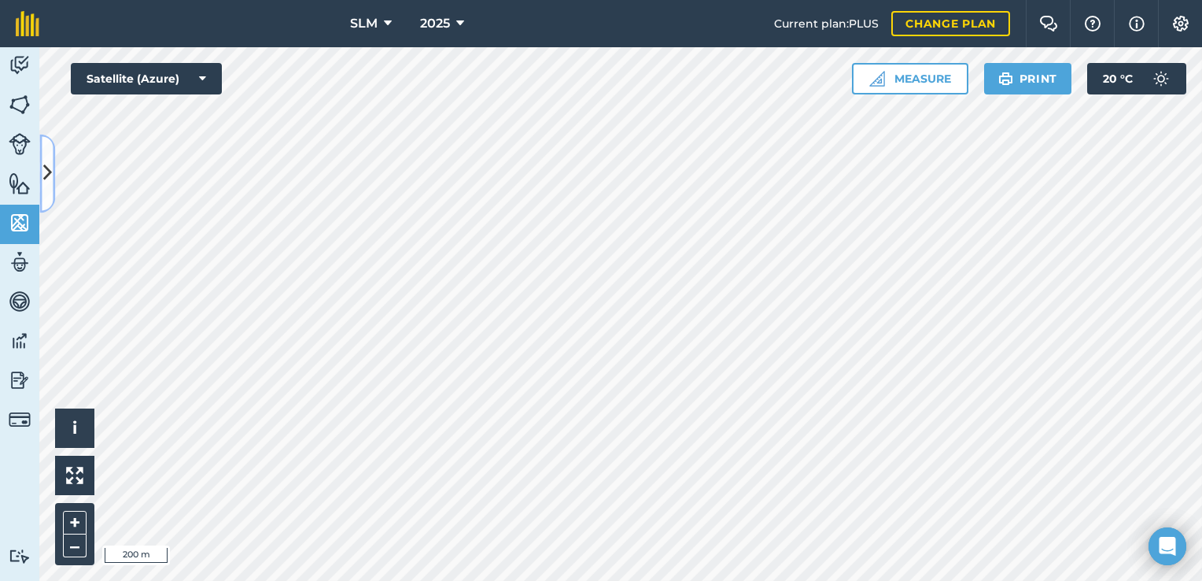
click at [46, 187] on button at bounding box center [47, 173] width 16 height 79
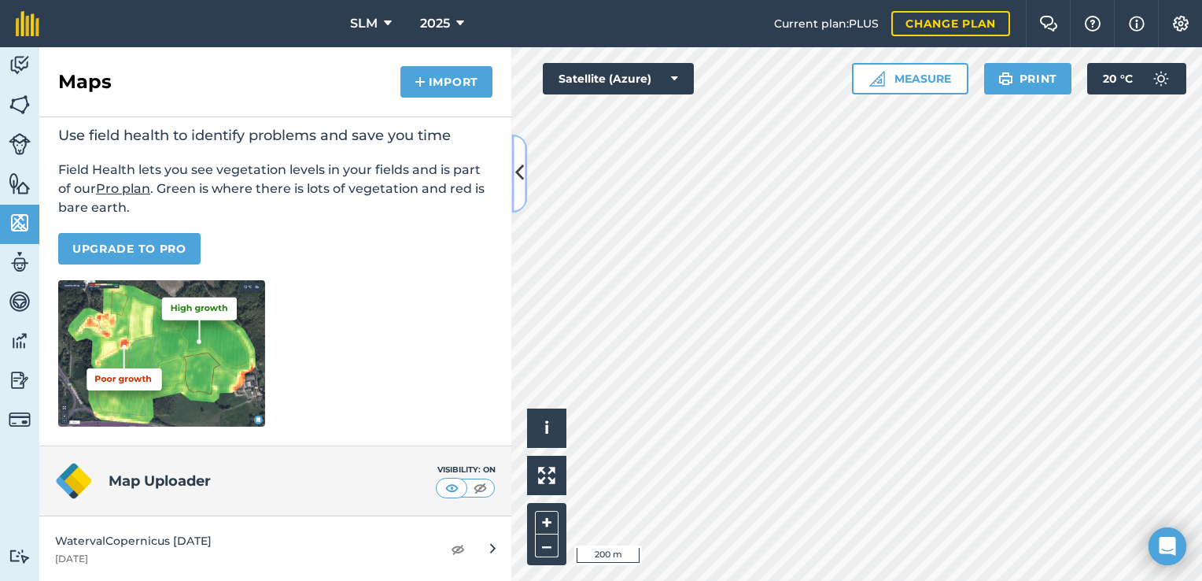
scroll to position [145, 0]
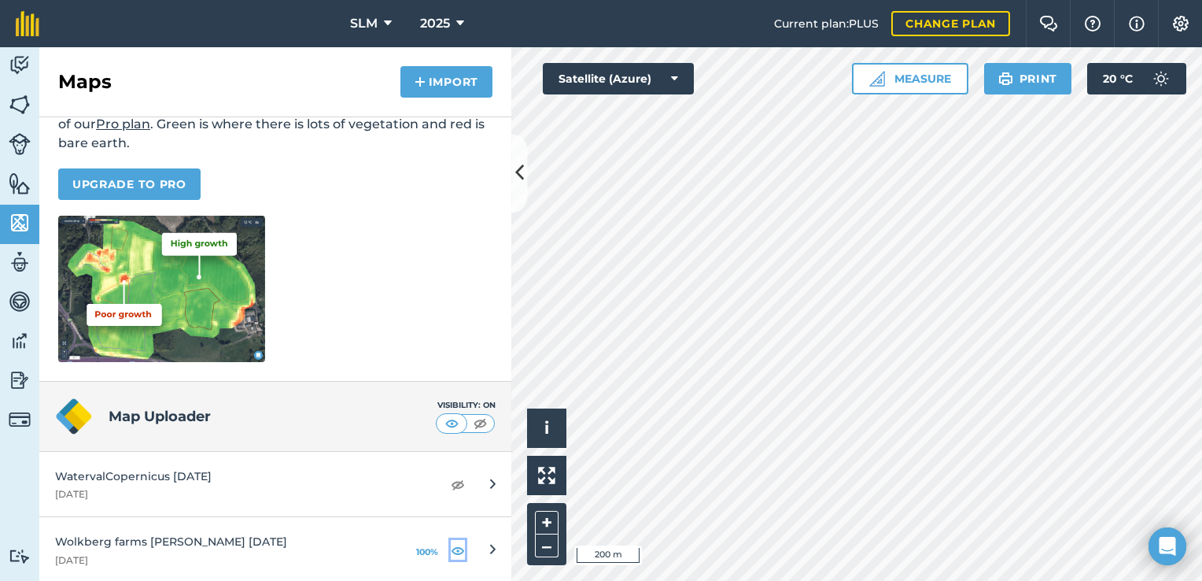
click at [451, 545] on img at bounding box center [458, 549] width 14 height 19
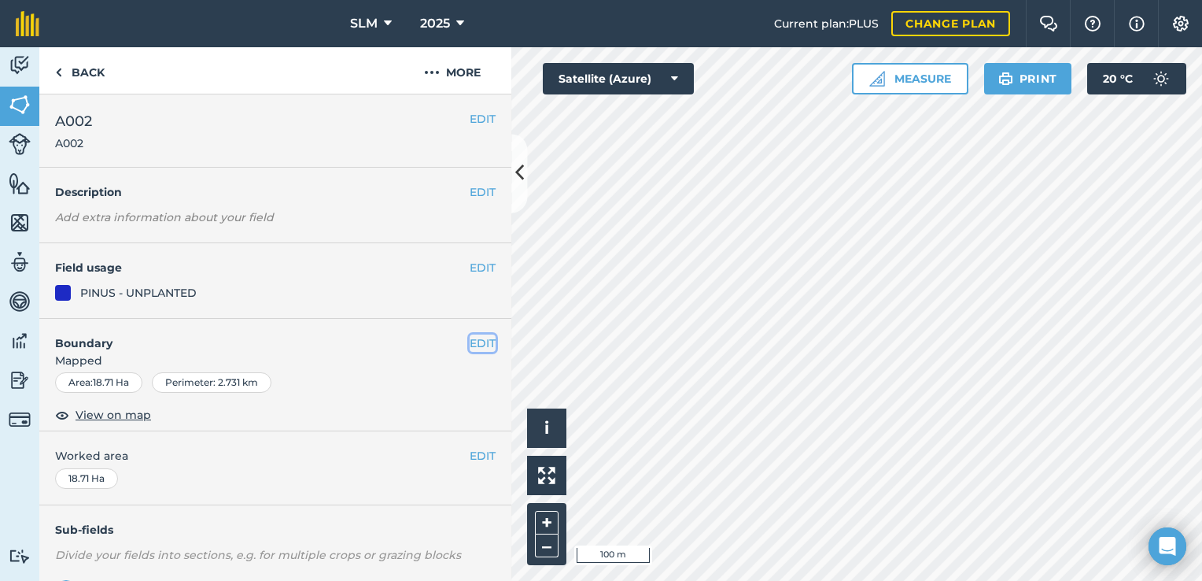
click at [470, 341] on button "EDIT" at bounding box center [483, 342] width 26 height 17
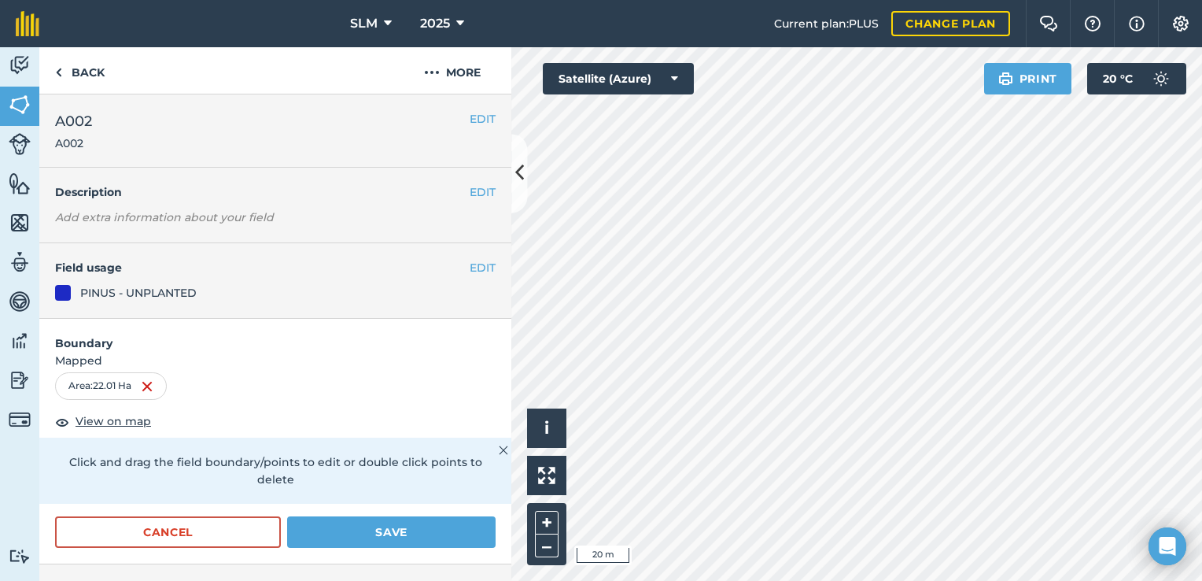
click at [1201, 385] on html "SLM 2025 Current plan : PLUS Change plan Farm Chat Help Info Settings SLM - 202…" at bounding box center [601, 290] width 1202 height 581
click at [327, 529] on button "Save" at bounding box center [391, 531] width 208 height 31
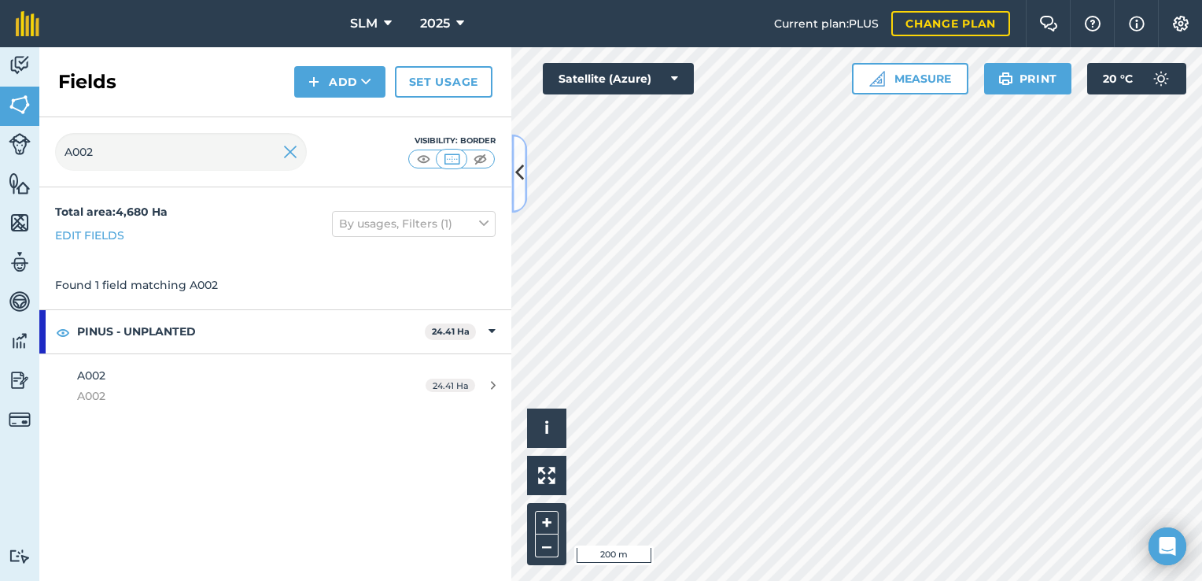
click at [515, 165] on icon at bounding box center [519, 174] width 9 height 28
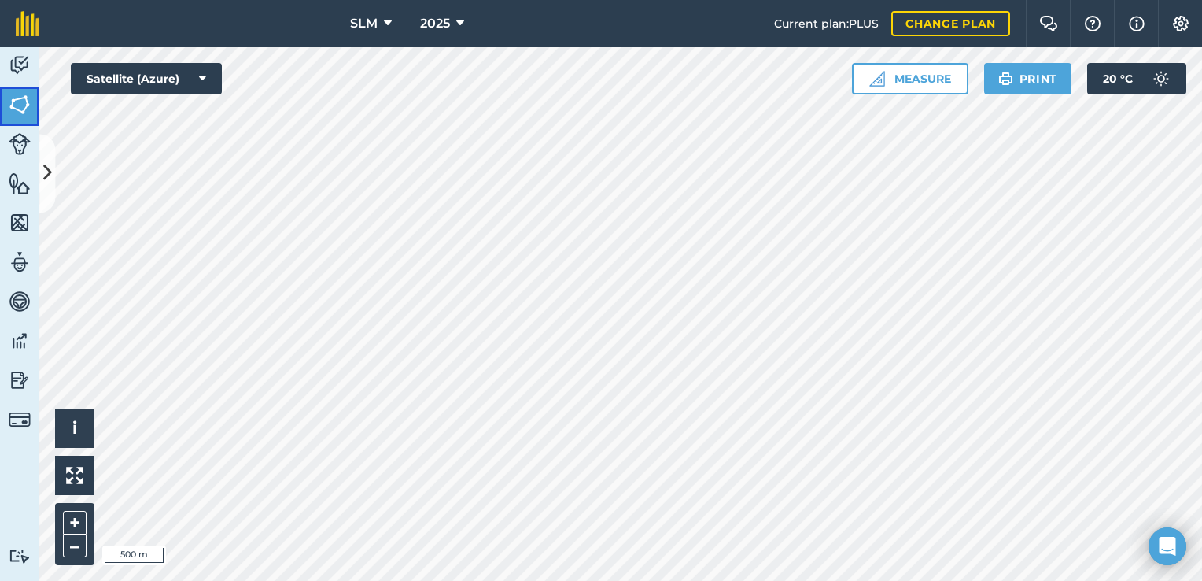
click at [24, 118] on link "Fields" at bounding box center [19, 106] width 39 height 39
click at [53, 167] on button at bounding box center [47, 173] width 16 height 79
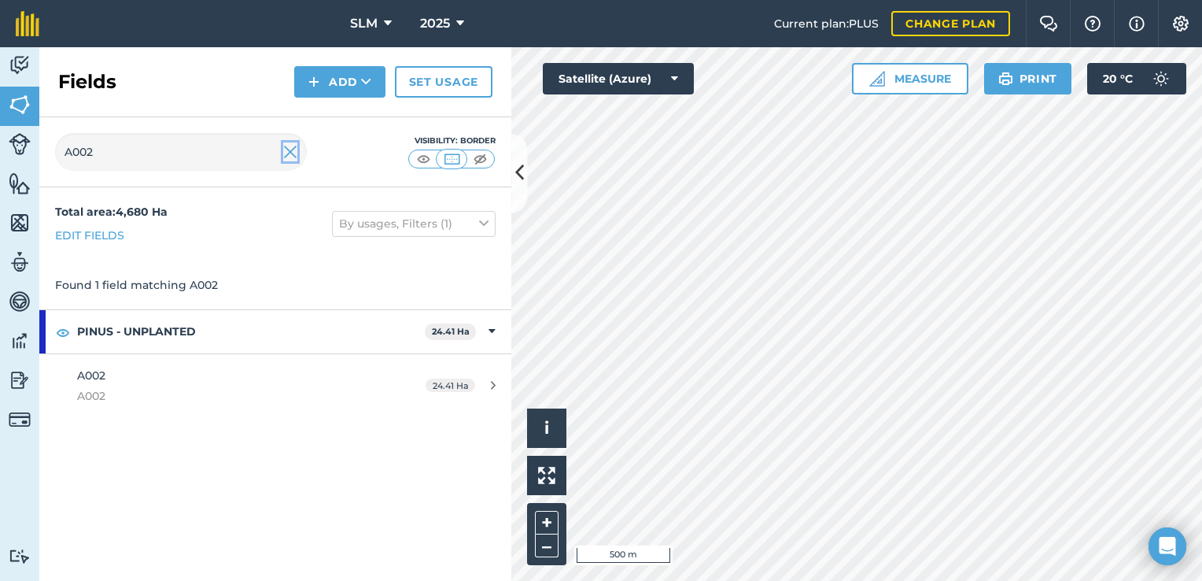
click at [291, 149] on img at bounding box center [290, 151] width 14 height 19
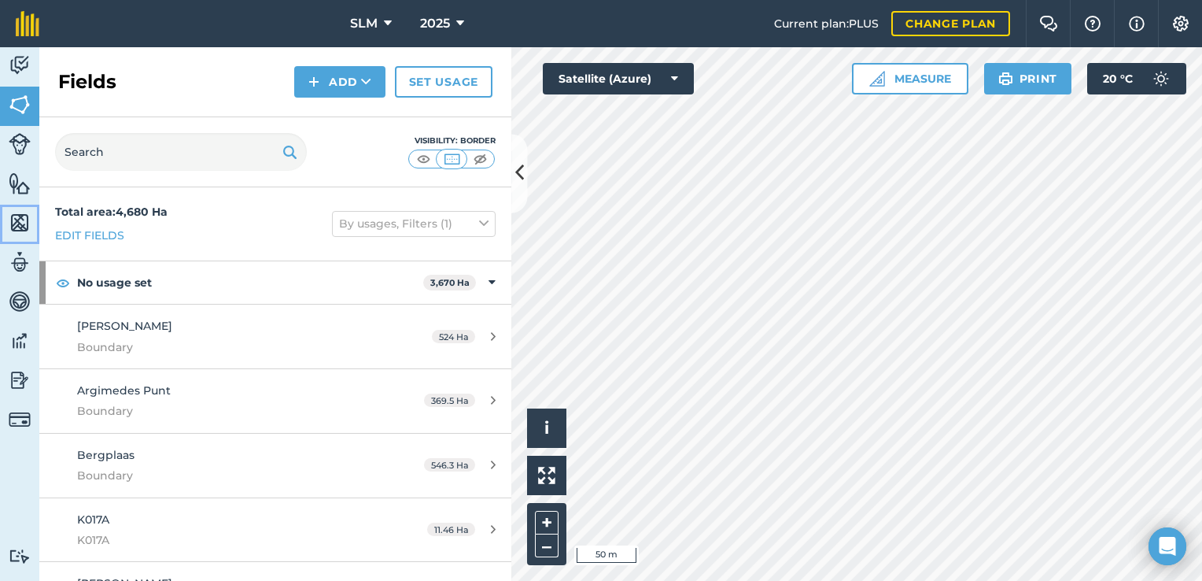
click at [19, 229] on img at bounding box center [20, 223] width 22 height 24
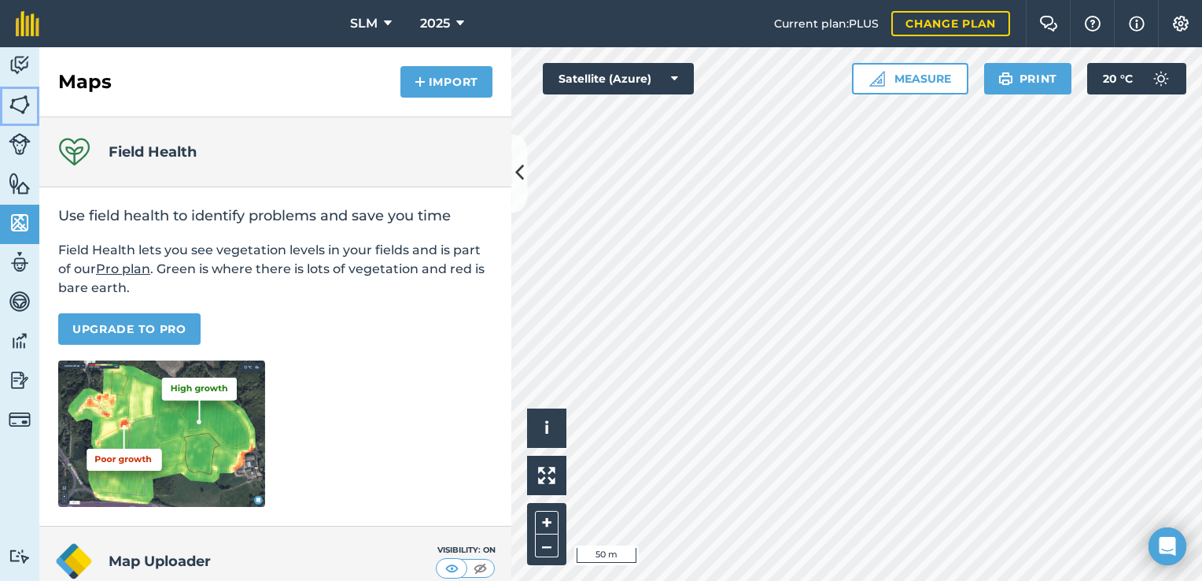
click at [22, 98] on img at bounding box center [20, 105] width 22 height 24
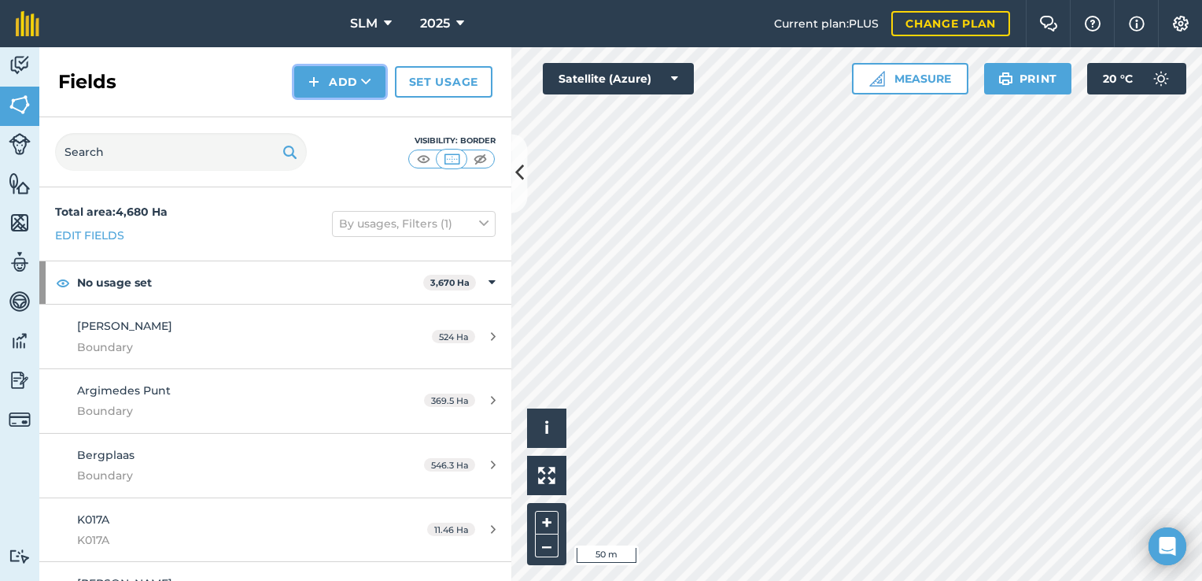
click at [338, 93] on button "Add" at bounding box center [339, 81] width 91 height 31
click at [341, 118] on link "Draw" at bounding box center [340, 117] width 87 height 35
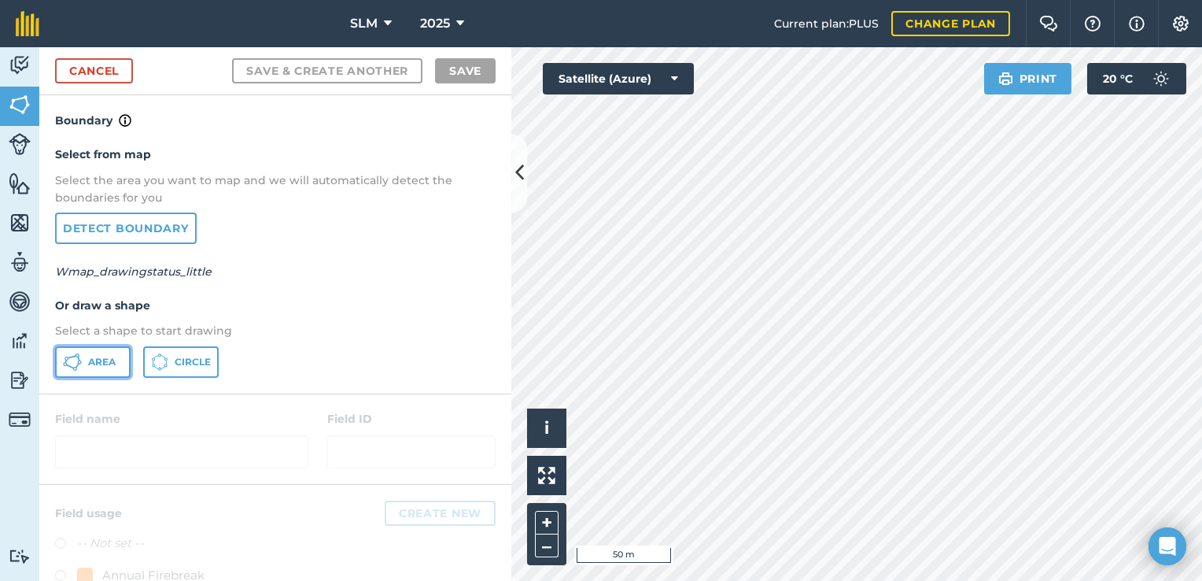
click at [112, 367] on button "Area" at bounding box center [93, 361] width 76 height 31
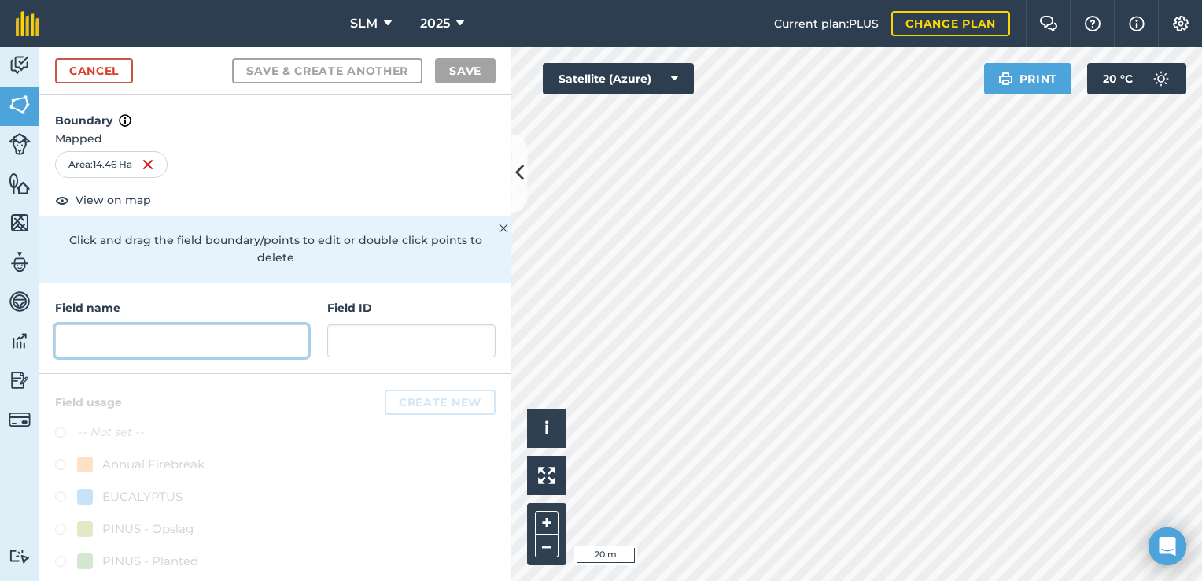
click at [101, 339] on input "text" at bounding box center [181, 340] width 253 height 33
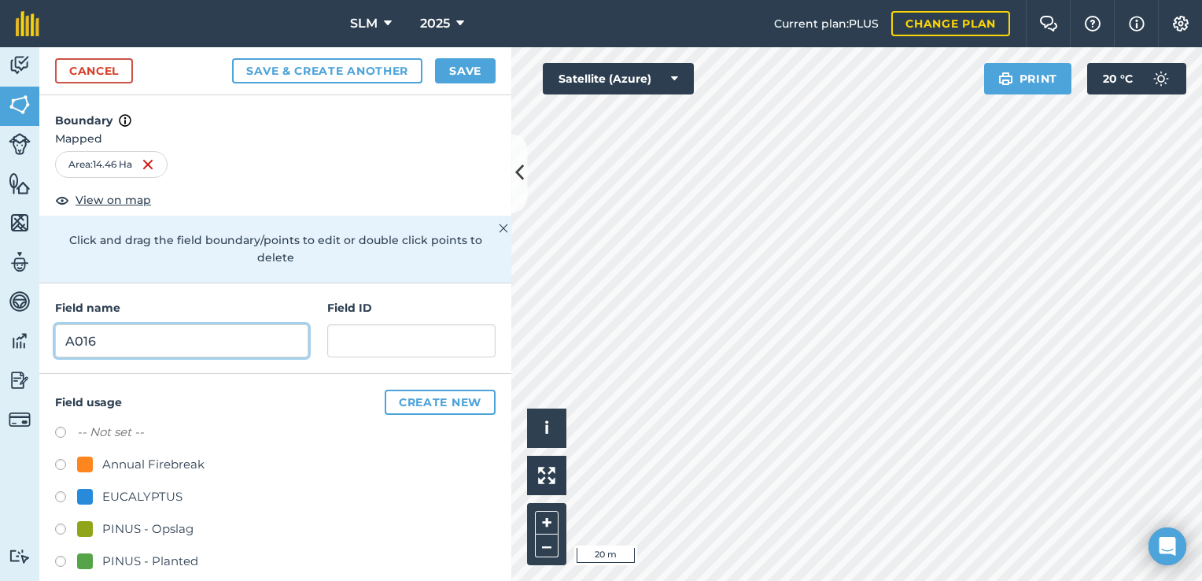
type input "A016"
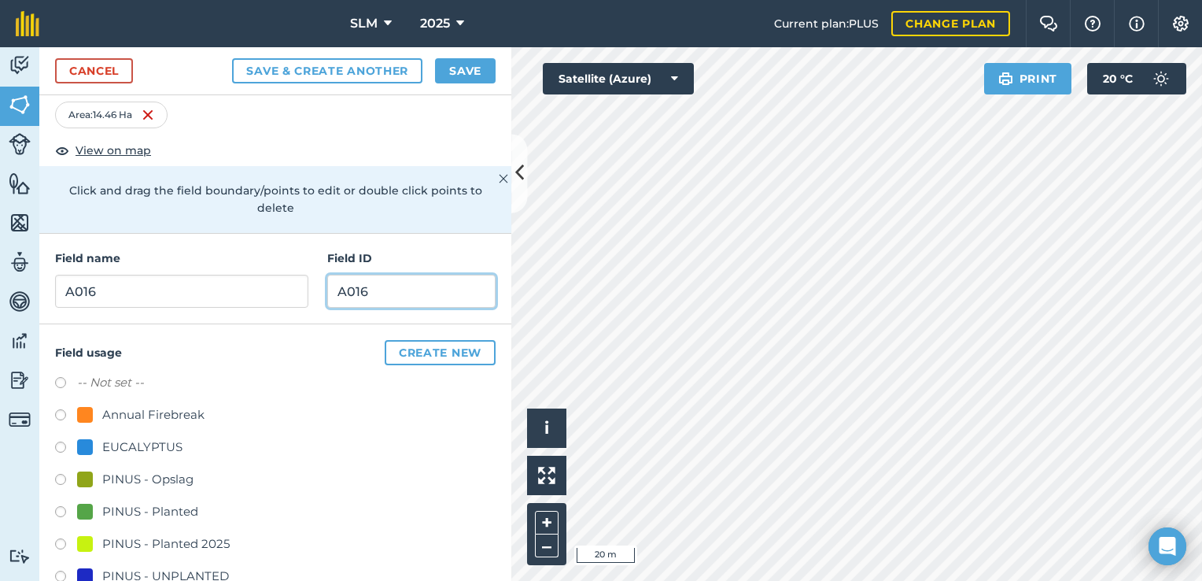
scroll to position [82, 0]
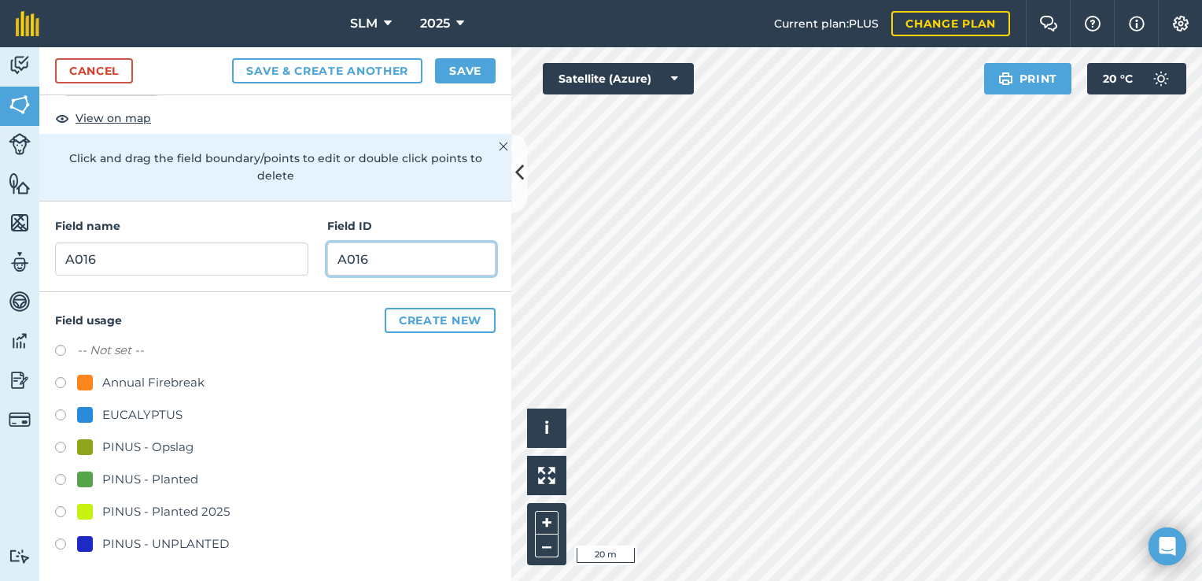
type input "A016"
click at [60, 477] on label at bounding box center [66, 482] width 22 height 16
radio input "true"
click at [469, 76] on button "Save" at bounding box center [465, 70] width 61 height 25
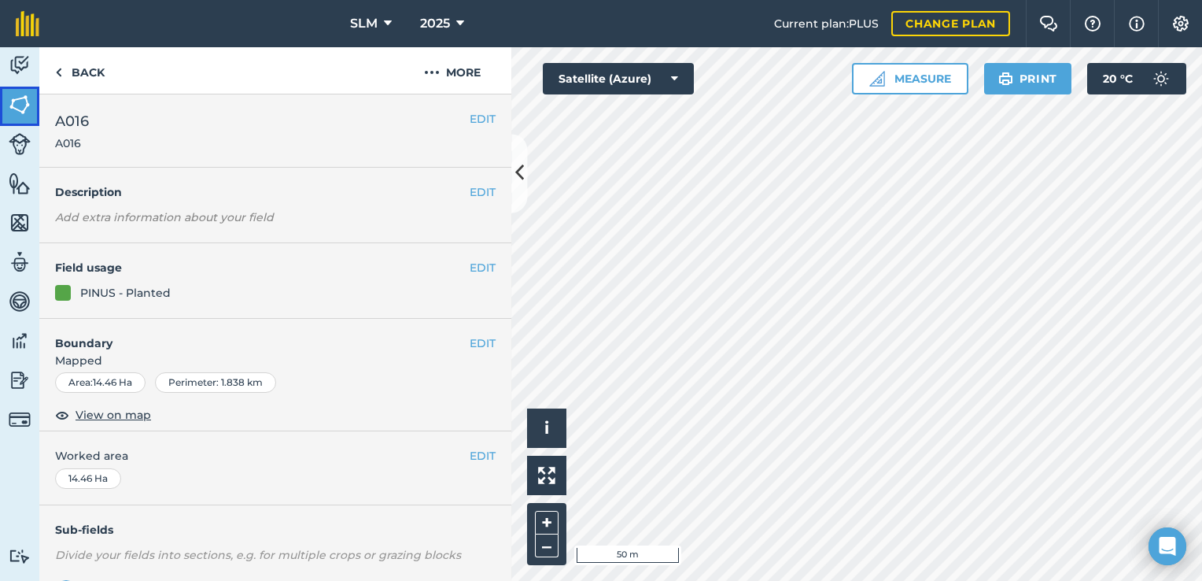
click at [26, 112] on img at bounding box center [20, 105] width 22 height 24
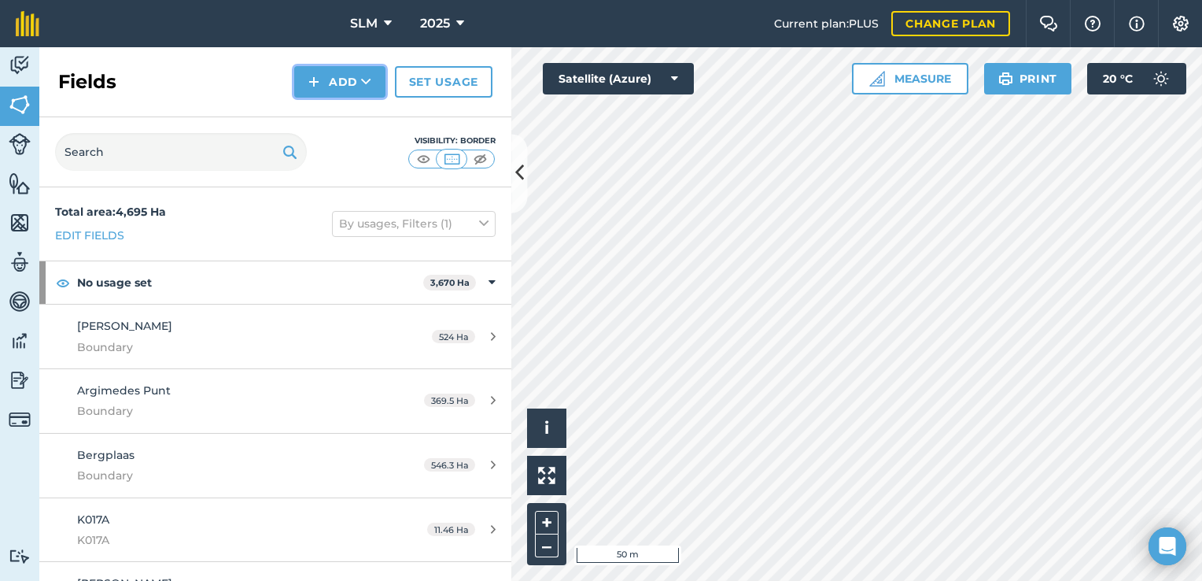
click at [371, 89] on icon at bounding box center [366, 82] width 10 height 16
click at [371, 124] on link "Draw" at bounding box center [340, 117] width 87 height 35
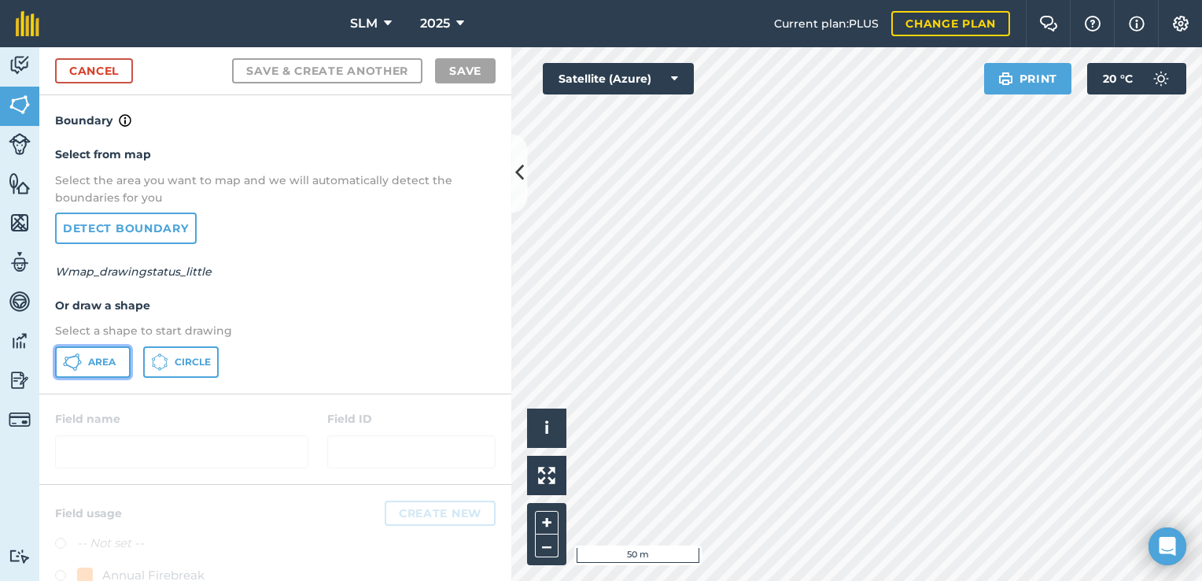
click at [119, 360] on button "Area" at bounding box center [93, 361] width 76 height 31
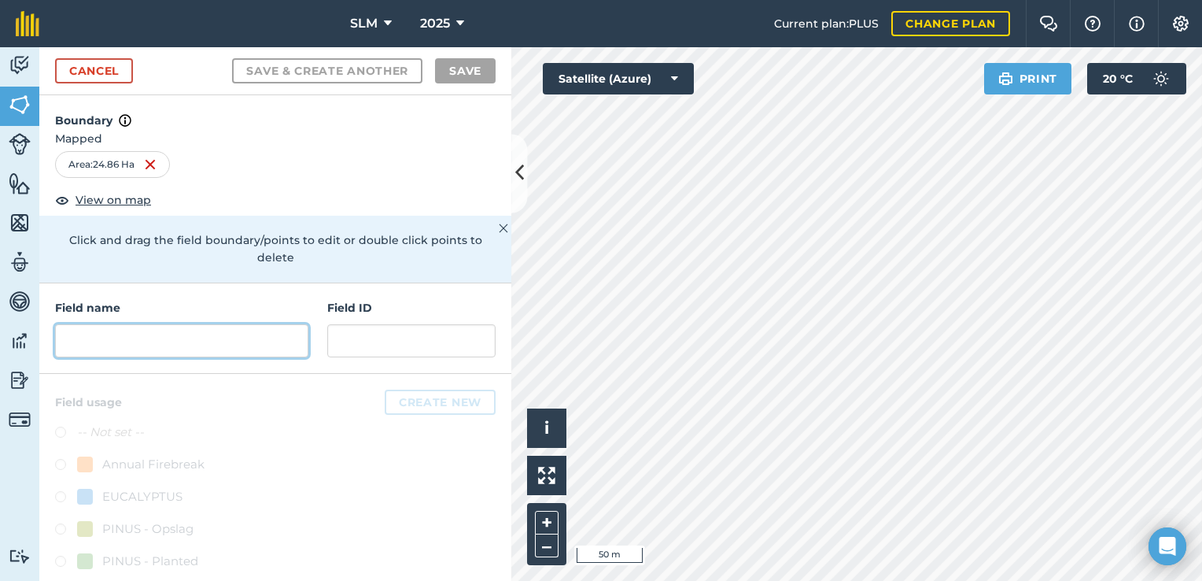
click at [127, 338] on input "text" at bounding box center [181, 340] width 253 height 33
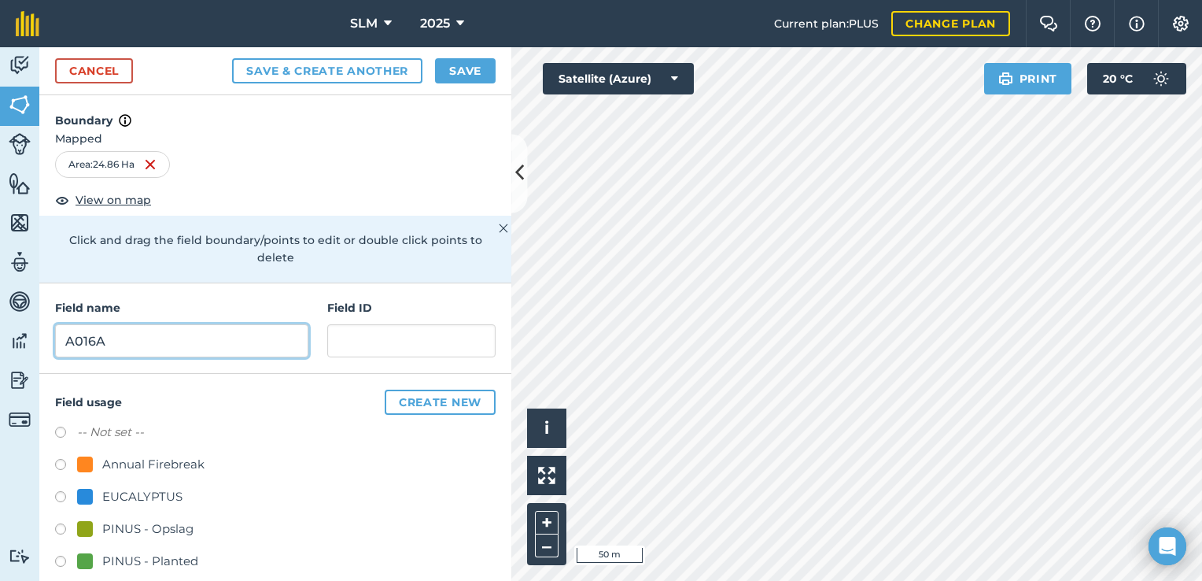
type input "A016A"
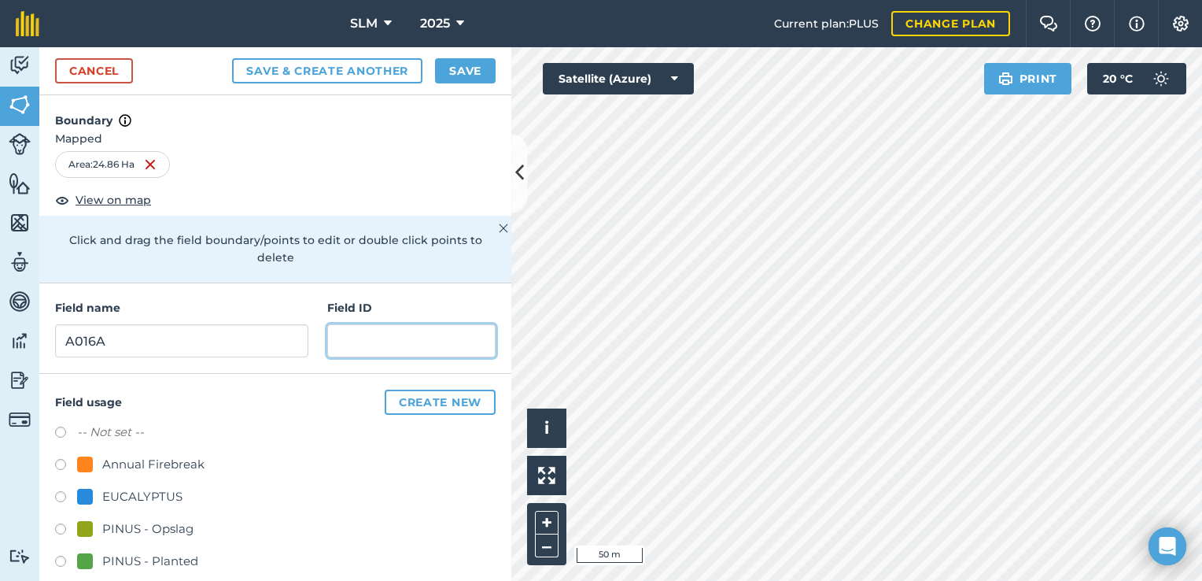
click at [343, 341] on input "text" at bounding box center [411, 340] width 168 height 33
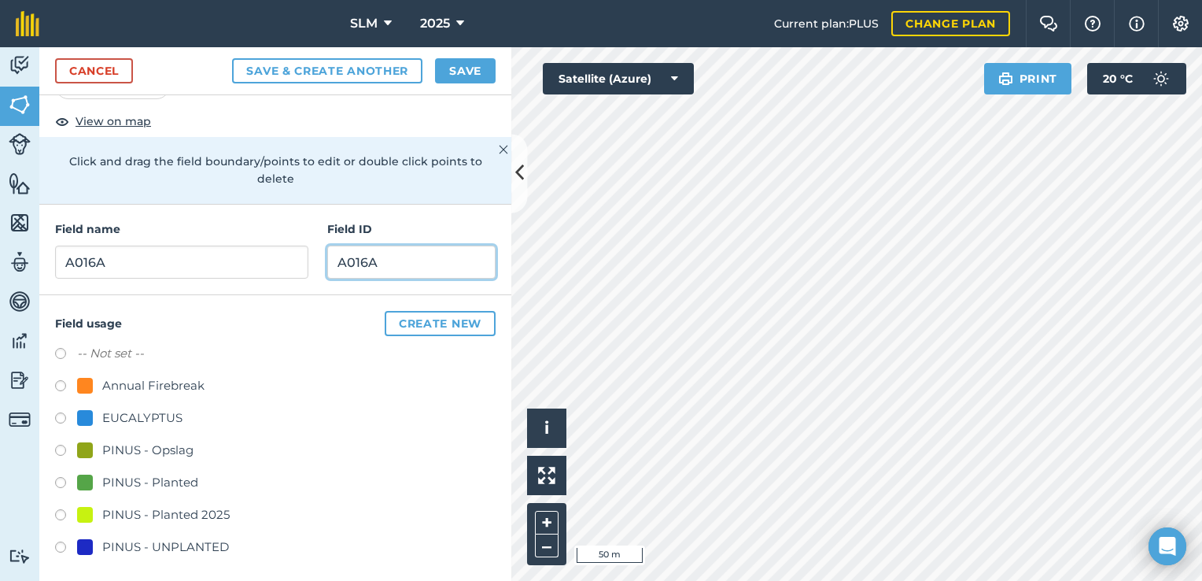
scroll to position [82, 0]
type input "A016A"
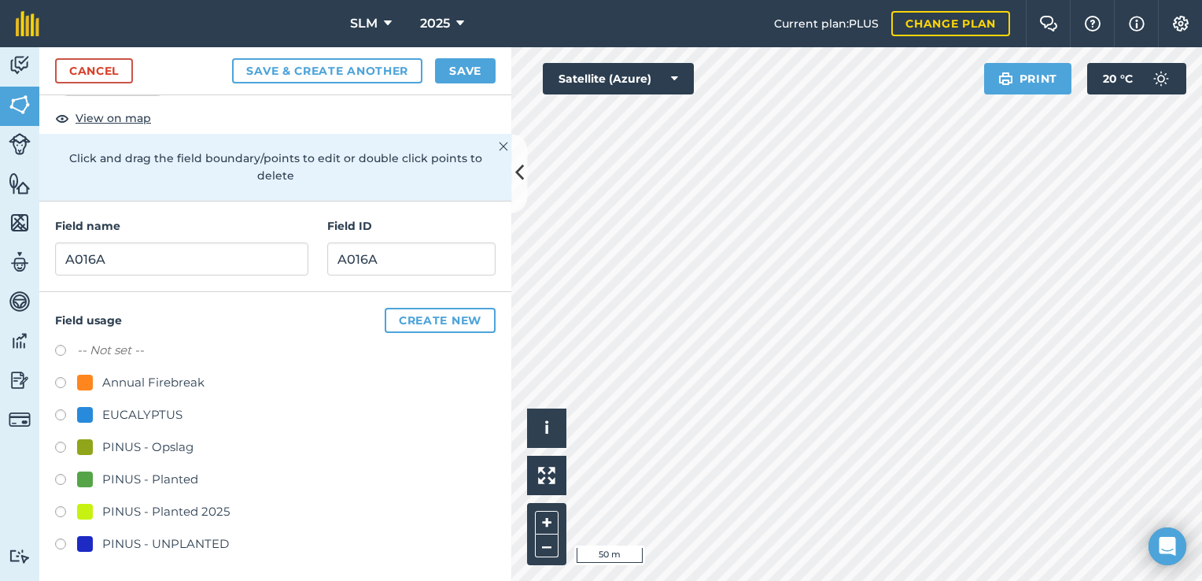
click at [60, 475] on label at bounding box center [66, 482] width 22 height 16
radio input "true"
click at [472, 69] on button "Save" at bounding box center [465, 70] width 61 height 25
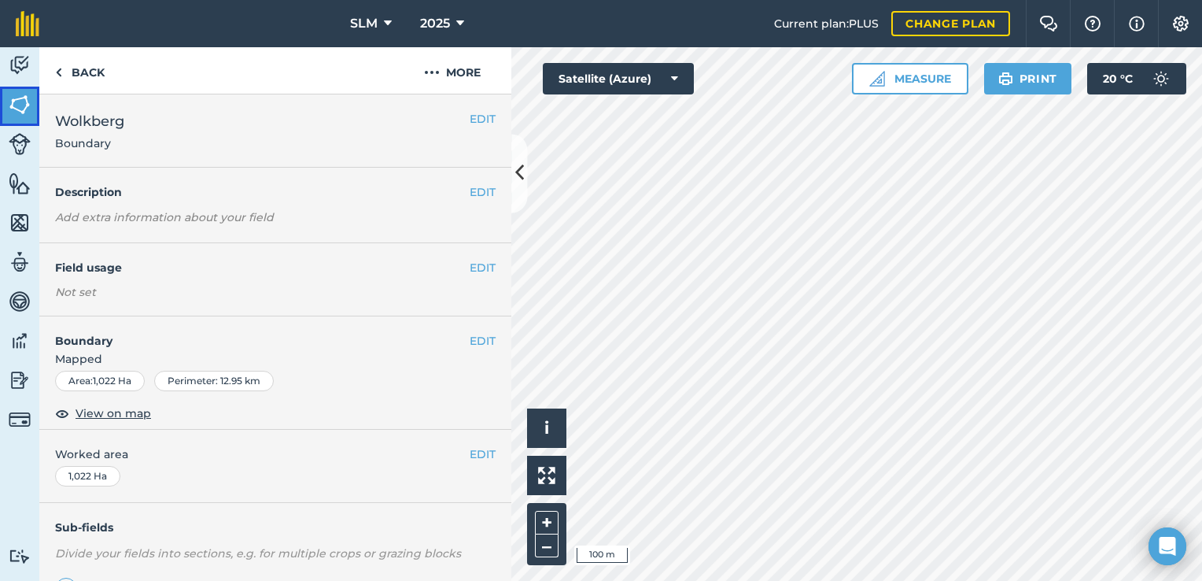
click at [17, 107] on img at bounding box center [20, 105] width 22 height 24
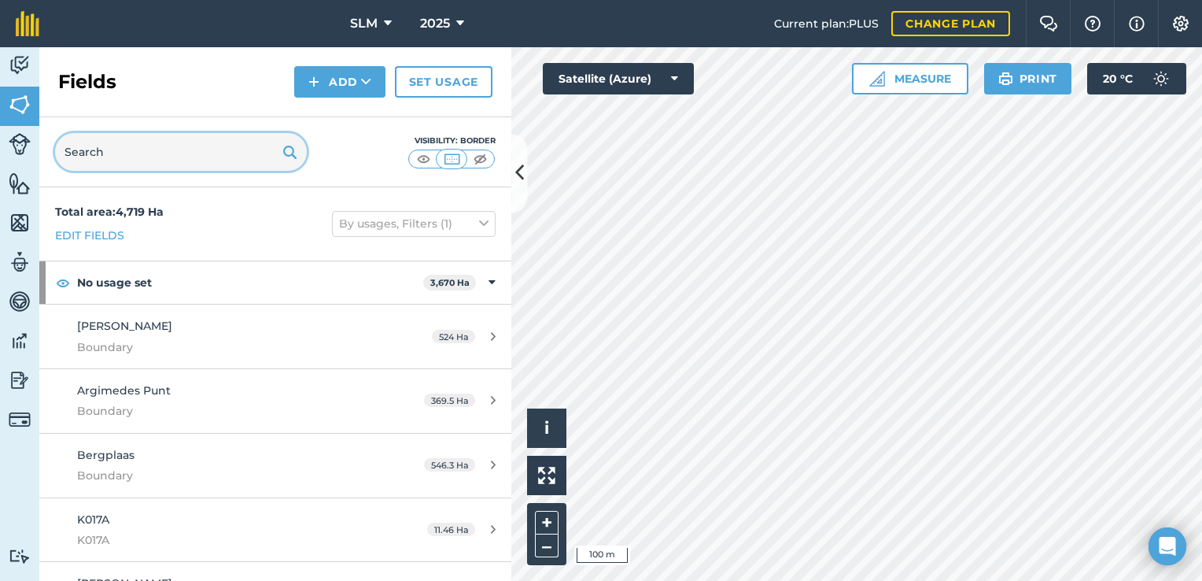
click at [101, 161] on input "text" at bounding box center [181, 152] width 252 height 38
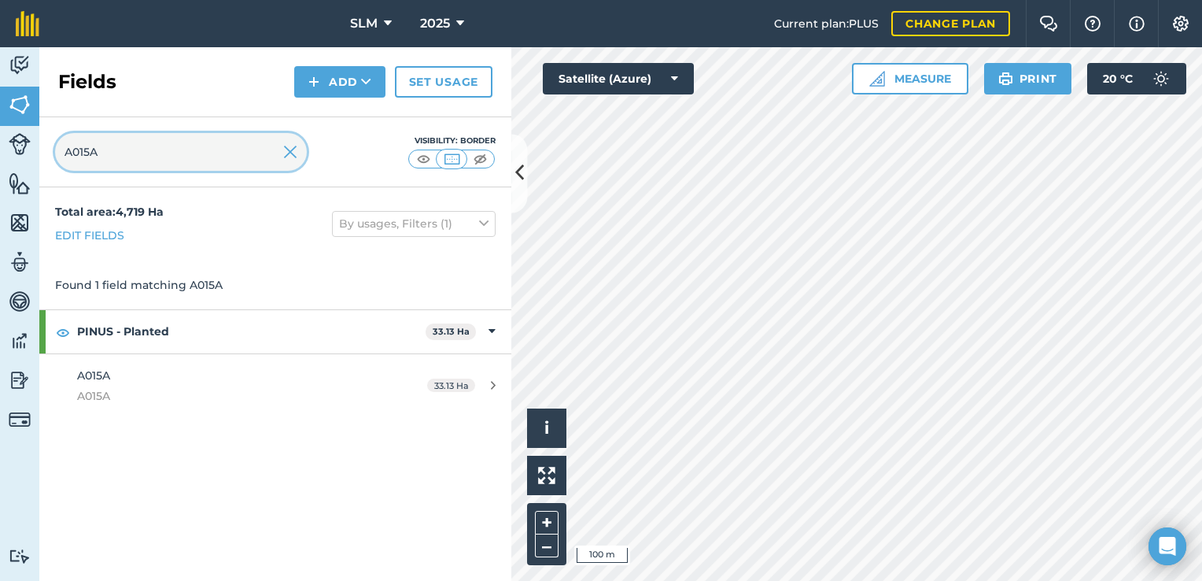
type input "A015A"
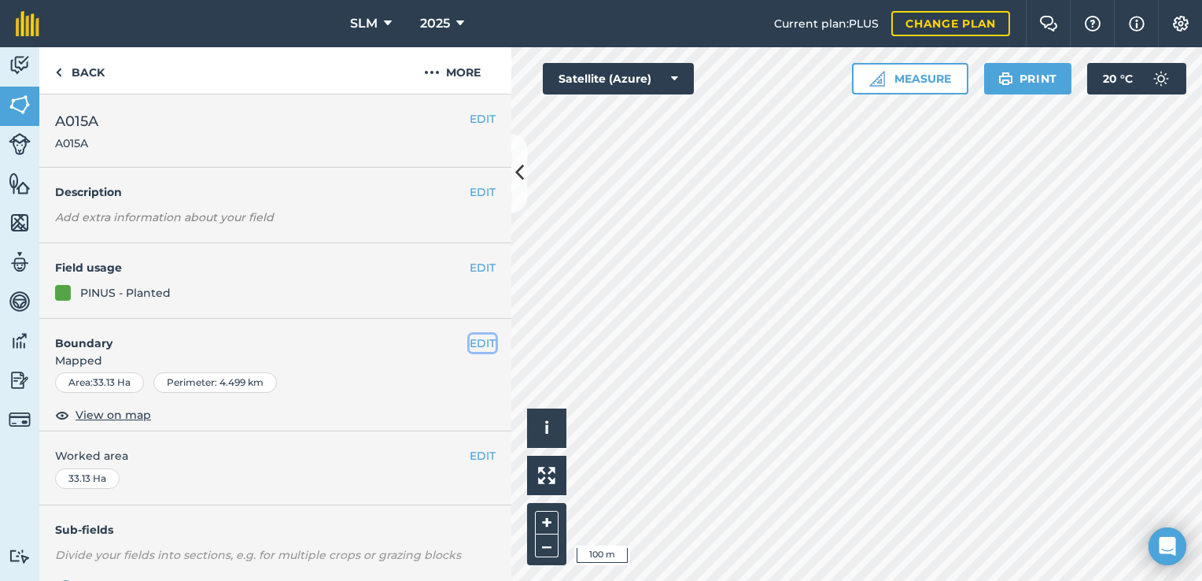
click at [470, 345] on button "EDIT" at bounding box center [483, 342] width 26 height 17
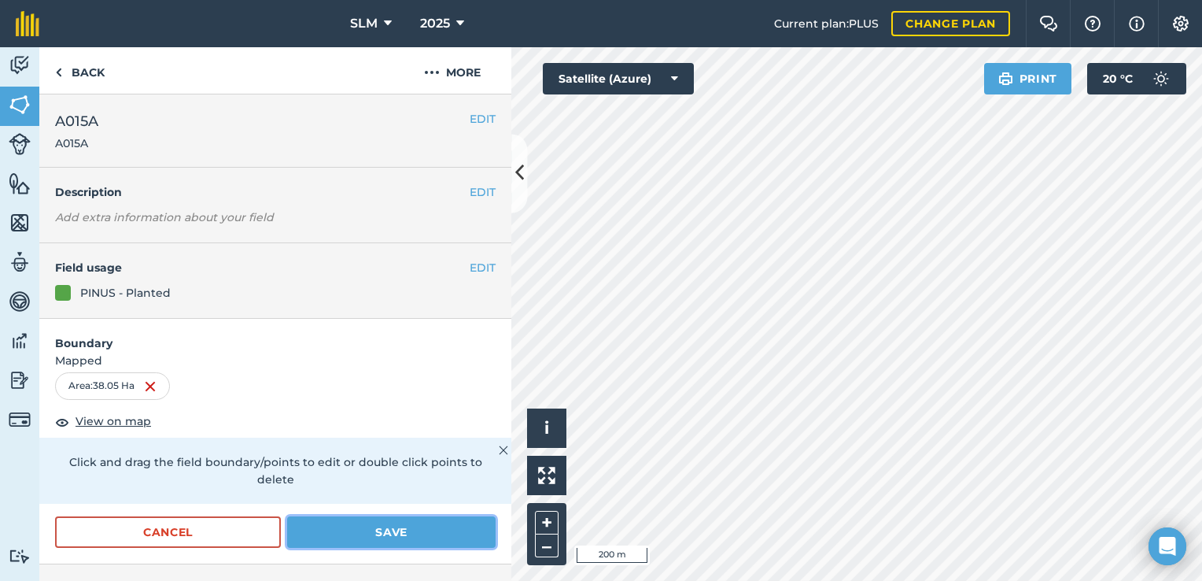
click at [340, 534] on button "Save" at bounding box center [391, 531] width 208 height 31
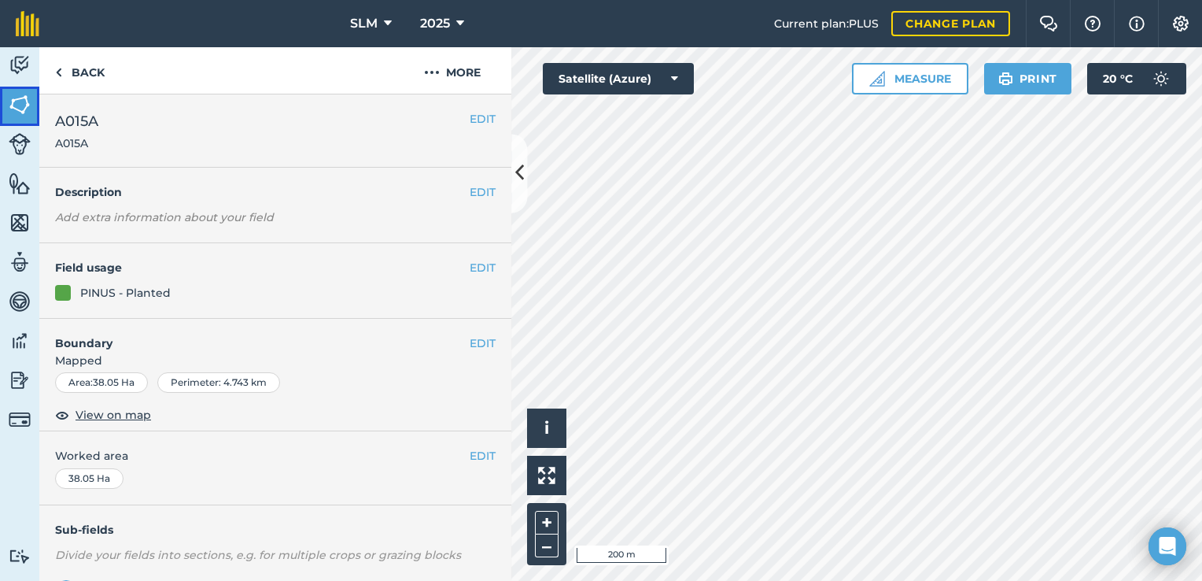
click at [28, 101] on img at bounding box center [20, 105] width 22 height 24
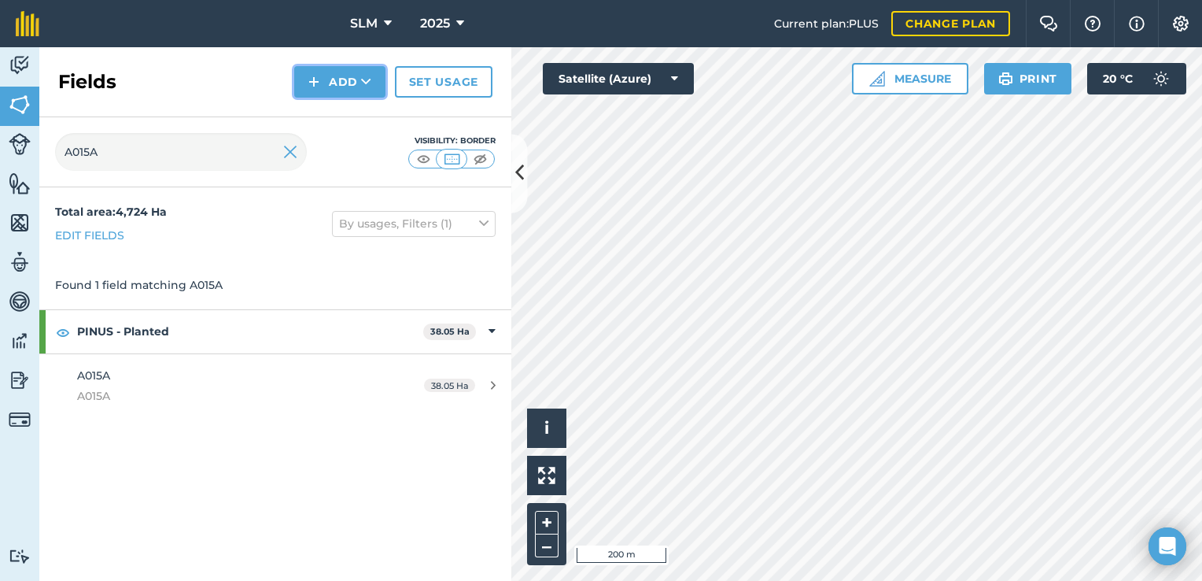
click at [360, 76] on button "Add" at bounding box center [339, 81] width 91 height 31
click at [337, 124] on link "Draw" at bounding box center [340, 117] width 87 height 35
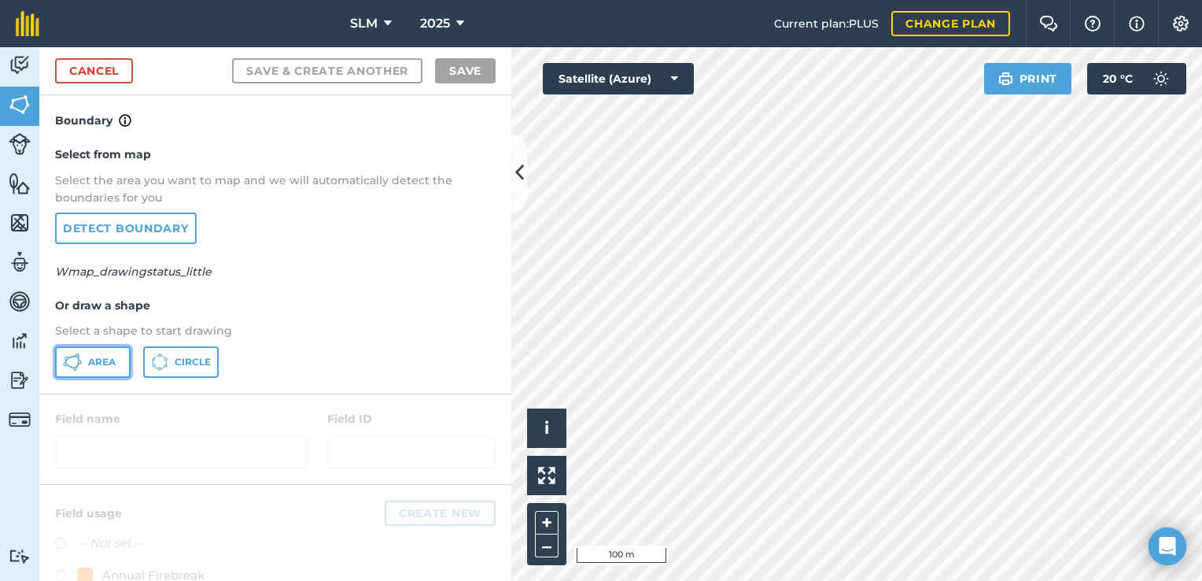
click at [94, 358] on span "Area" at bounding box center [102, 362] width 28 height 13
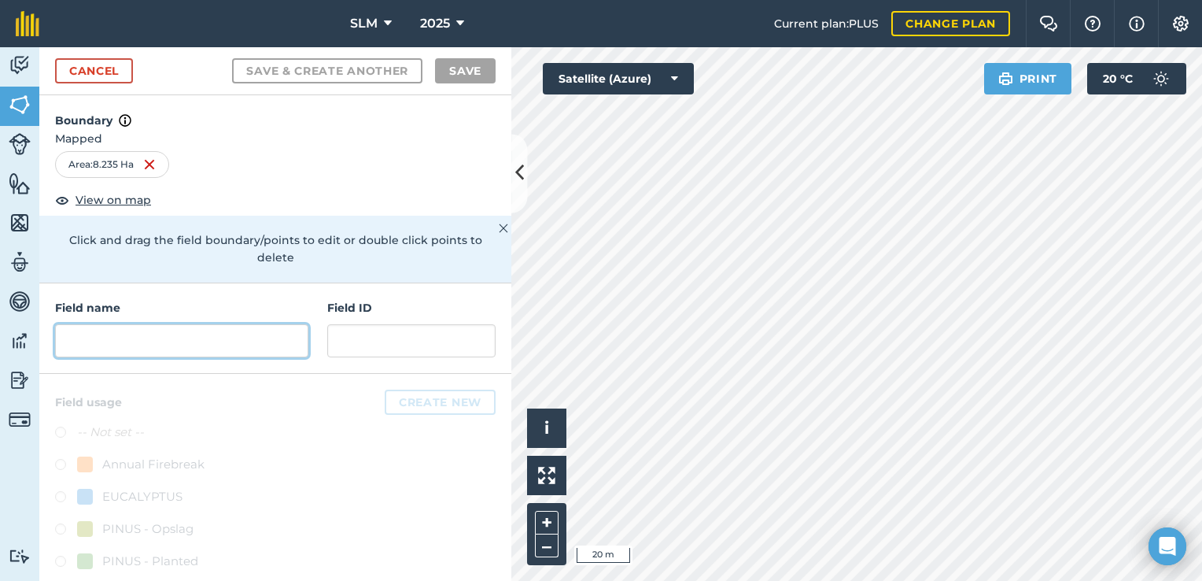
click at [176, 337] on input "text" at bounding box center [181, 340] width 253 height 33
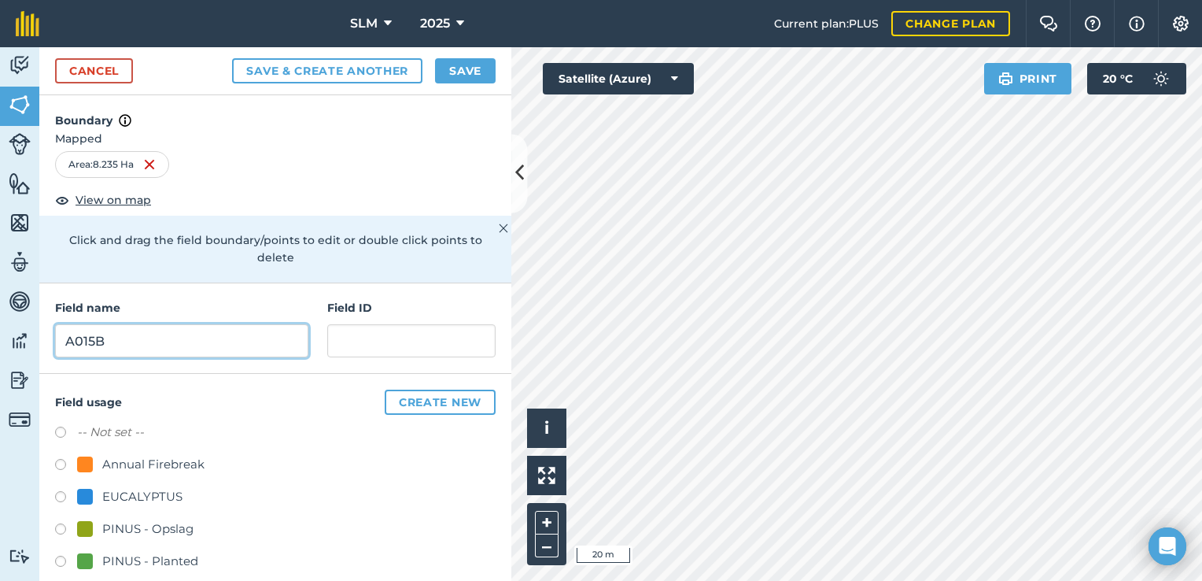
type input "A015B"
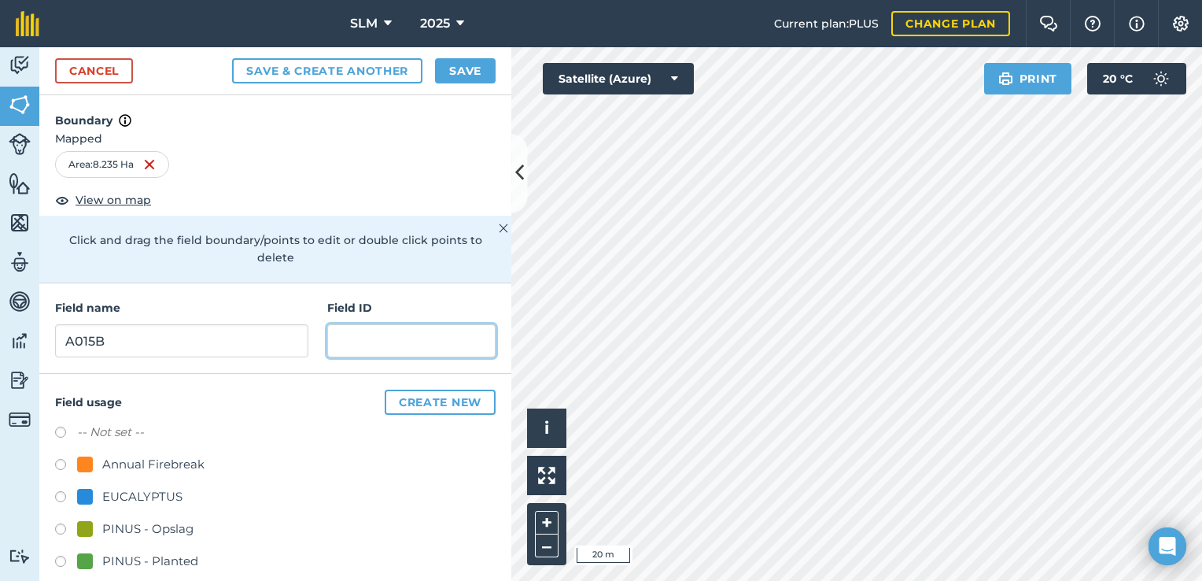
click at [354, 342] on input "text" at bounding box center [411, 340] width 168 height 33
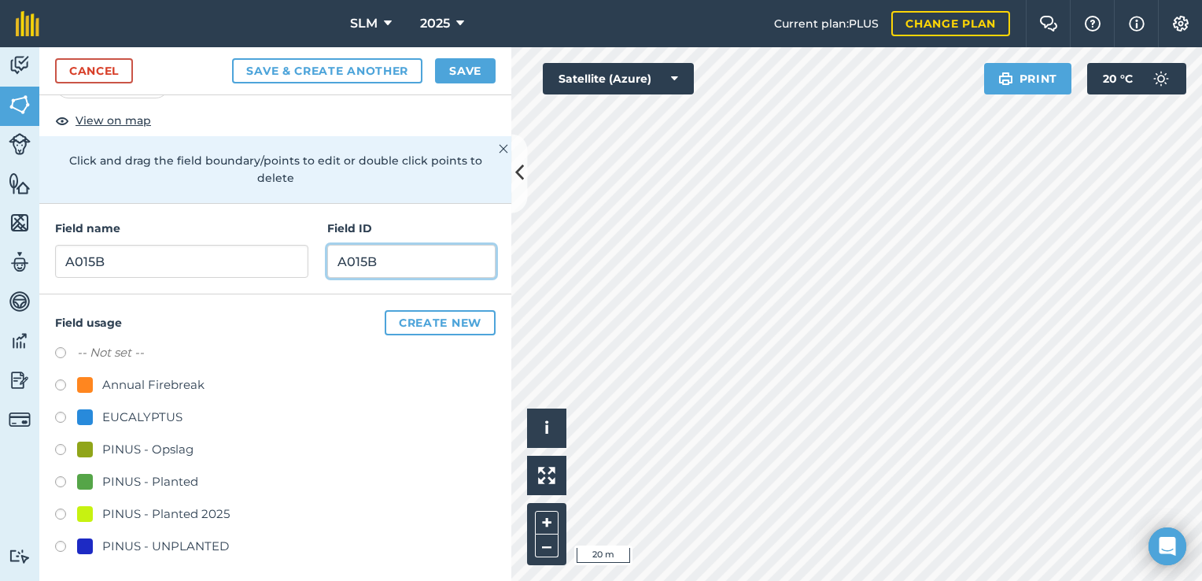
scroll to position [82, 0]
type input "A015B"
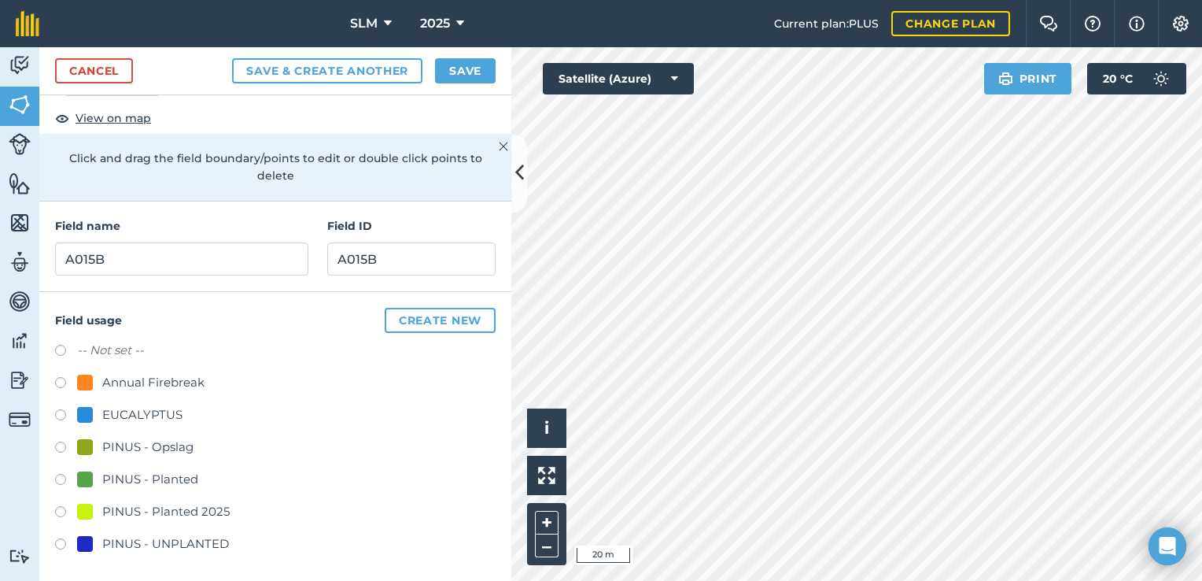
click at [61, 474] on label at bounding box center [66, 482] width 22 height 16
radio input "true"
click at [475, 61] on button "Save" at bounding box center [465, 70] width 61 height 25
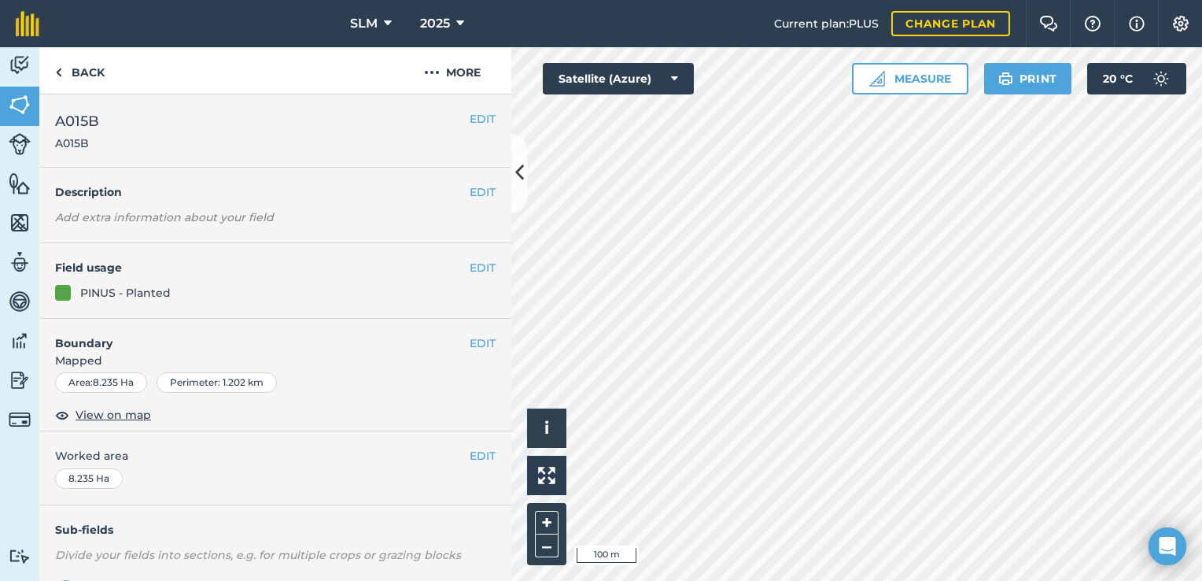
click at [266, 139] on h2 "A015B A015B" at bounding box center [262, 130] width 415 height 41
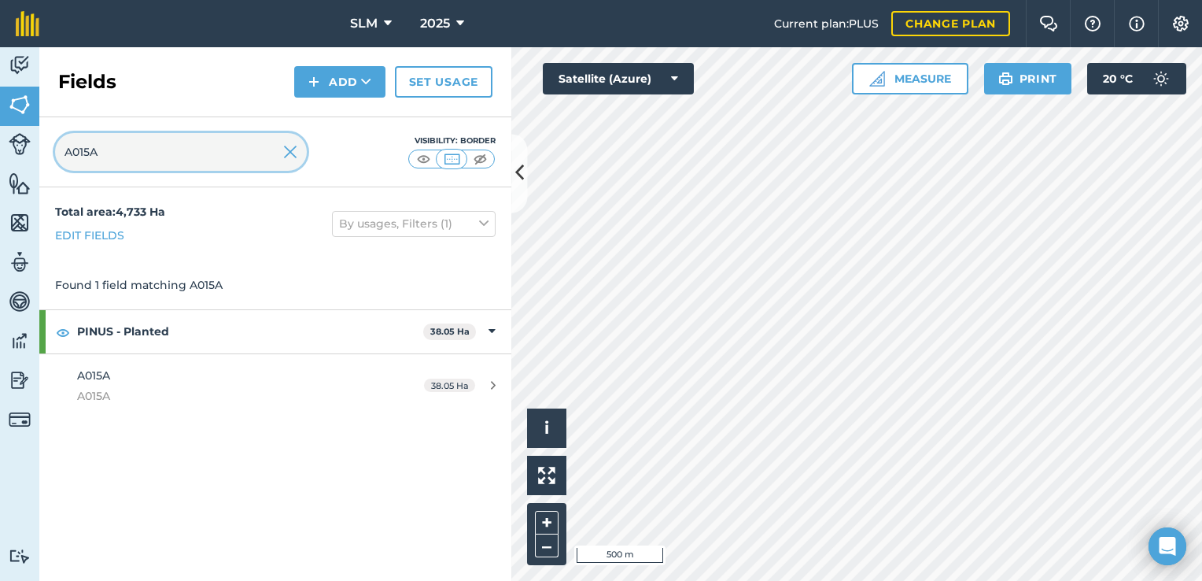
click at [158, 148] on input "A015A" at bounding box center [181, 152] width 252 height 38
type input "A015B"
click at [287, 159] on img at bounding box center [290, 151] width 14 height 19
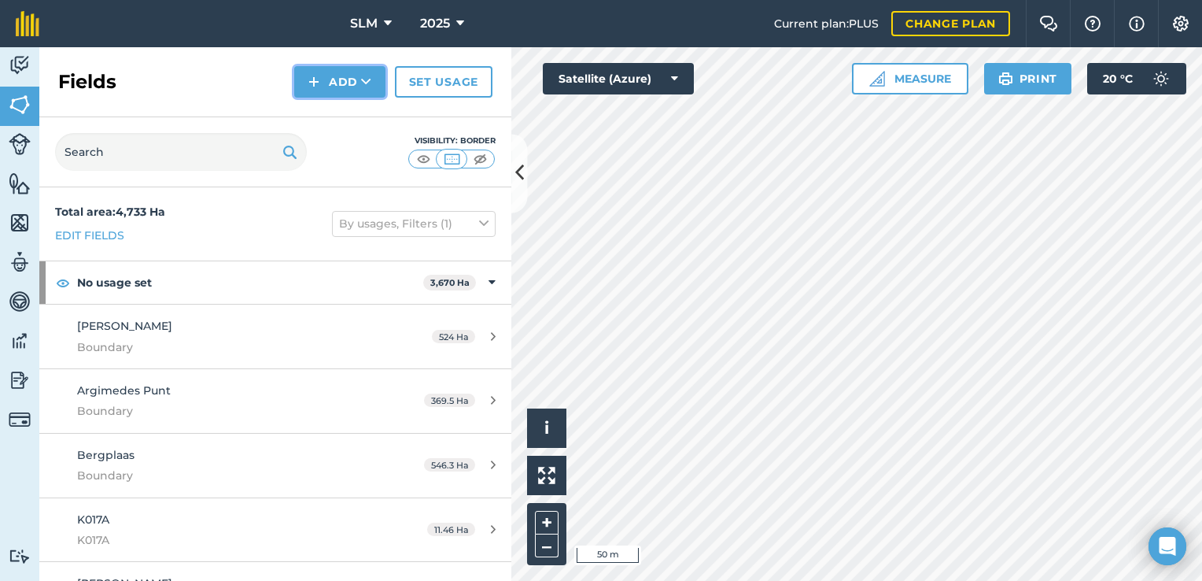
click at [368, 76] on icon at bounding box center [366, 82] width 10 height 16
click at [368, 114] on link "Draw" at bounding box center [340, 117] width 87 height 35
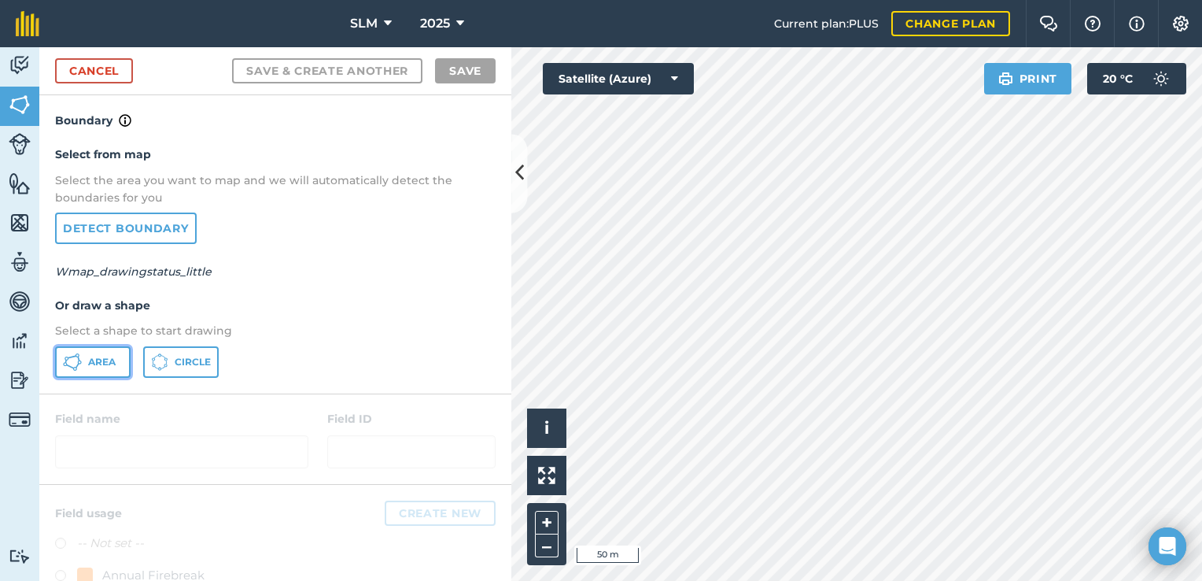
click at [104, 356] on span "Area" at bounding box center [102, 362] width 28 height 13
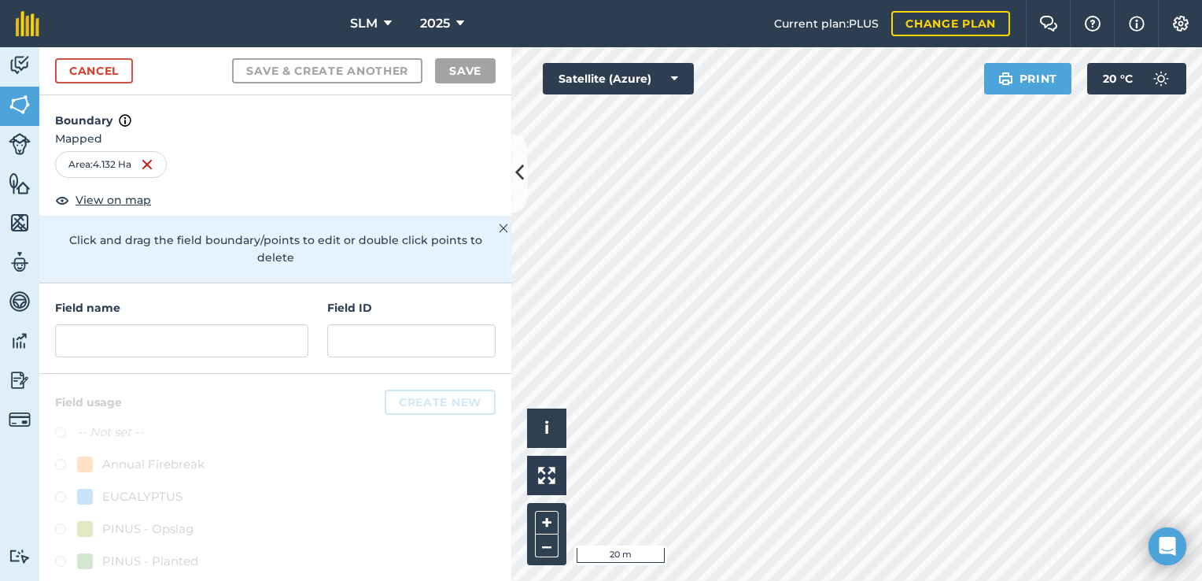
click at [499, 320] on div "Activity Fields Livestock Features Maps Team Vehicles Data Reporting Billing Tu…" at bounding box center [601, 313] width 1202 height 533
click at [1201, 197] on html "SLM 2025 Current plan : PLUS Change plan Farm Chat Help Info Settings SLM - 202…" at bounding box center [601, 290] width 1202 height 581
click at [108, 333] on input "text" at bounding box center [181, 340] width 253 height 33
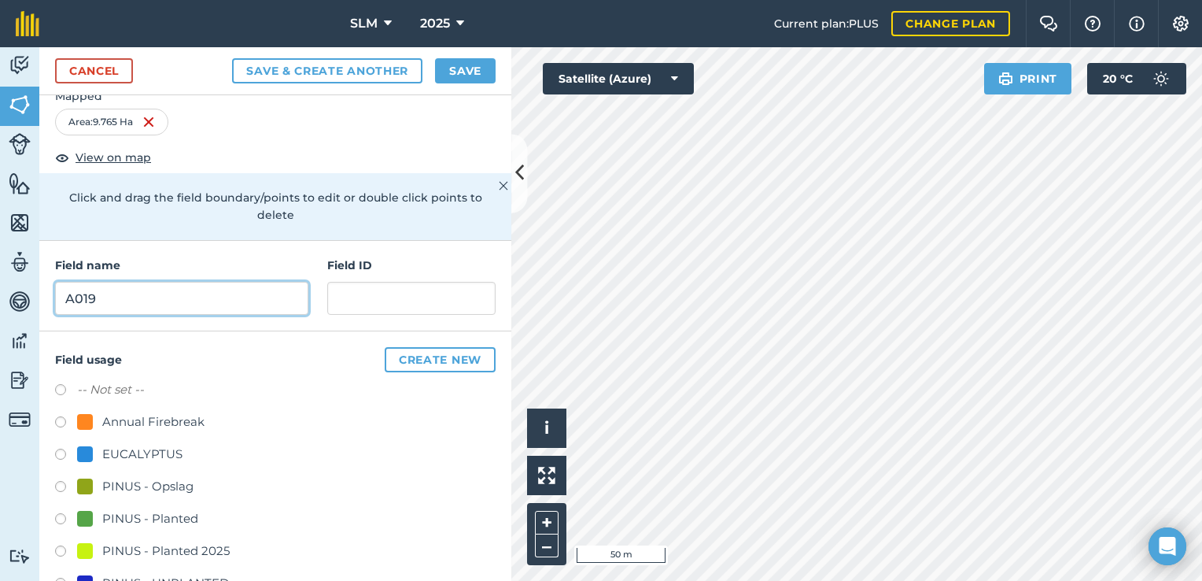
scroll to position [82, 0]
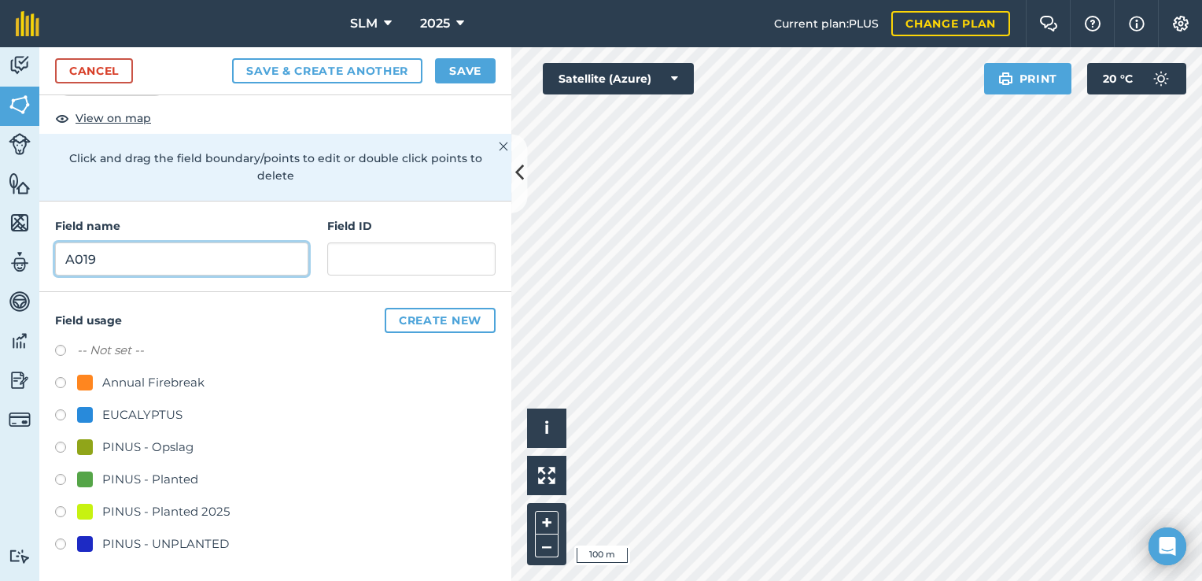
type input "A019"
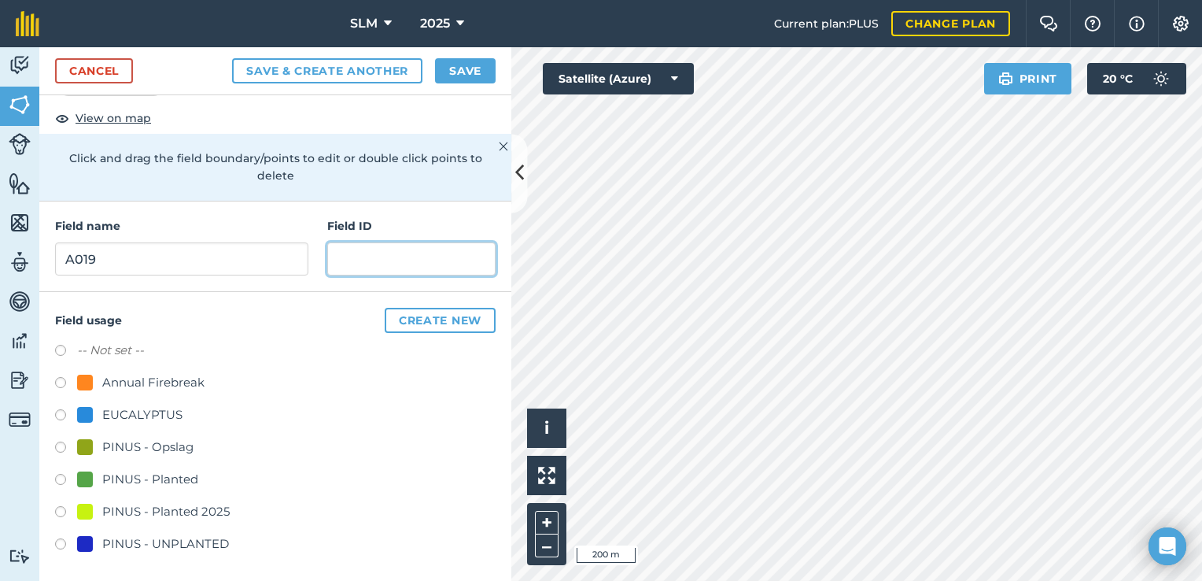
click at [338, 253] on input "text" at bounding box center [411, 258] width 168 height 33
type input "A019"
click at [63, 477] on label at bounding box center [66, 482] width 22 height 16
radio input "true"
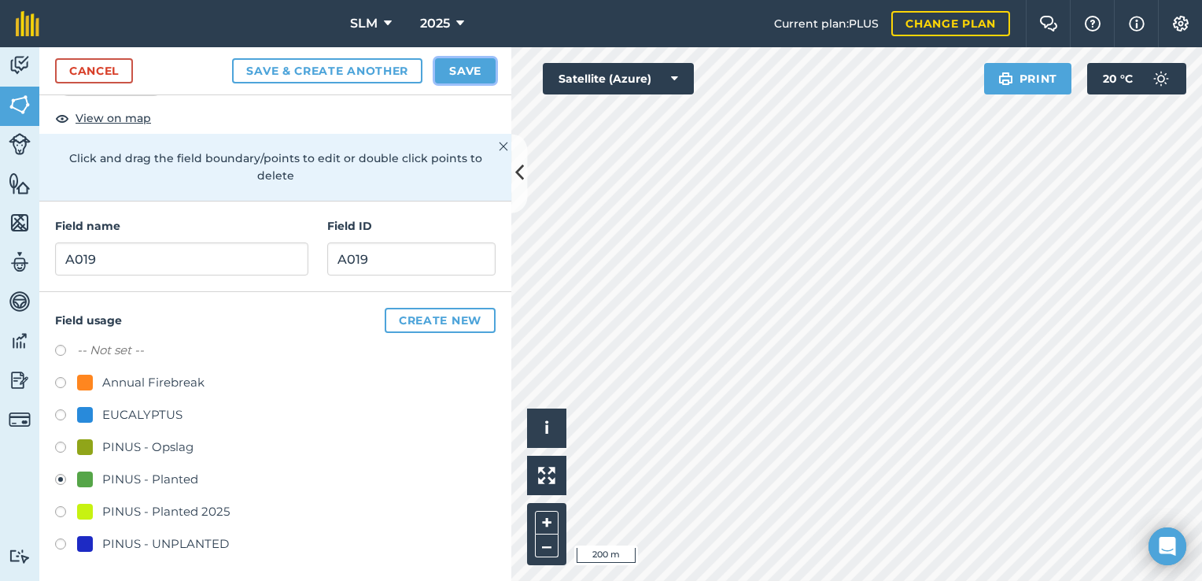
click at [479, 65] on button "Save" at bounding box center [465, 70] width 61 height 25
